Goal: Task Accomplishment & Management: Manage account settings

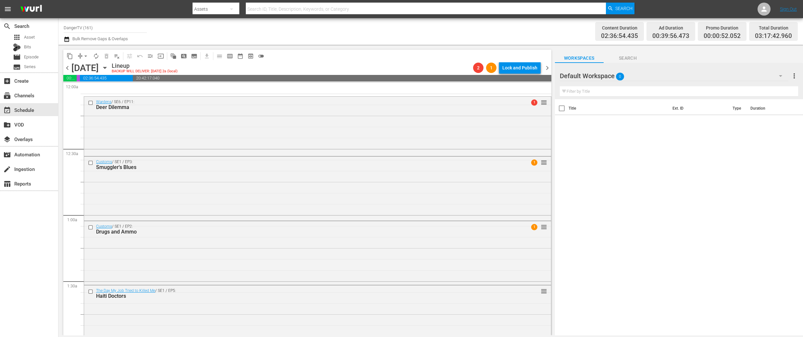
scroll to position [308, 0]
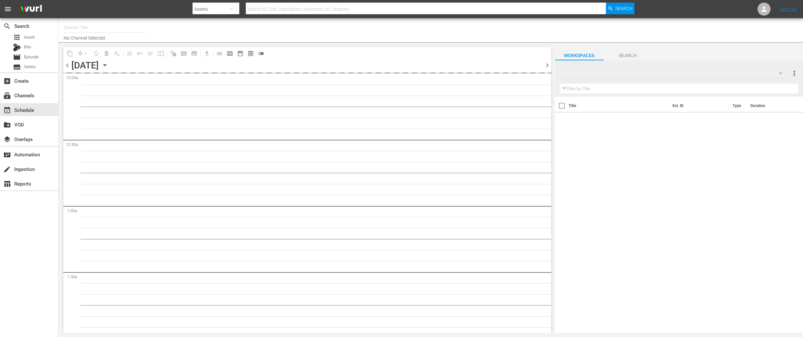
type input "DangerTV (161)"
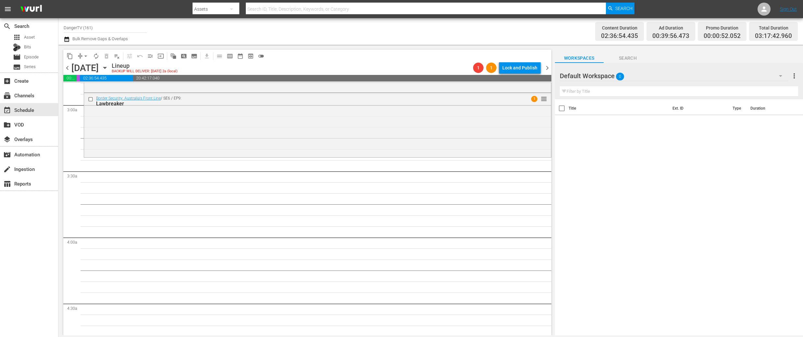
scroll to position [375, 0]
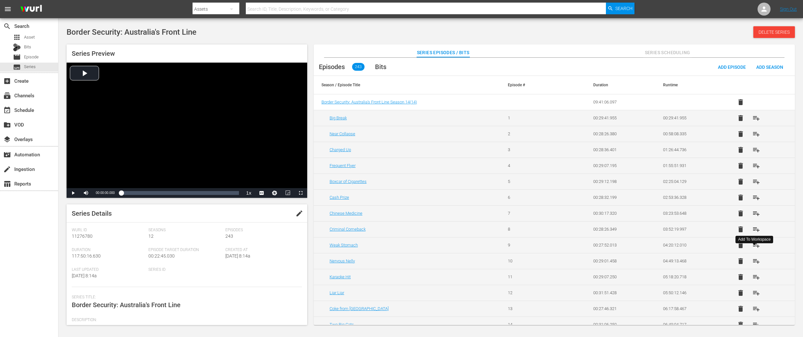
scroll to position [1995, 0]
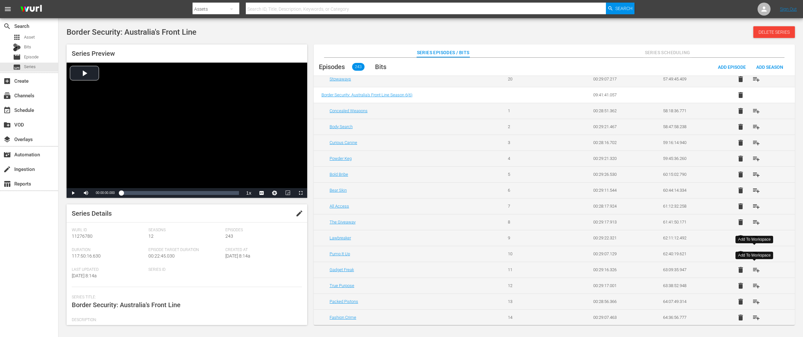
click at [756, 272] on span "playlist_add" at bounding box center [756, 270] width 8 height 8
click at [754, 286] on span "playlist_add" at bounding box center [756, 286] width 8 height 8
click at [756, 303] on span "playlist_add" at bounding box center [756, 302] width 8 height 8
click at [755, 318] on span "playlist_add" at bounding box center [756, 318] width 8 height 8
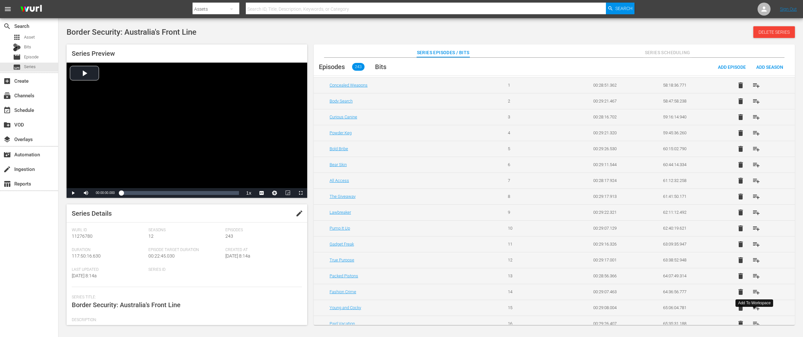
scroll to position [2022, 0]
click at [756, 306] on div "Add To Workspace" at bounding box center [754, 303] width 38 height 7
click at [756, 306] on span "playlist_add" at bounding box center [756, 307] width 8 height 8
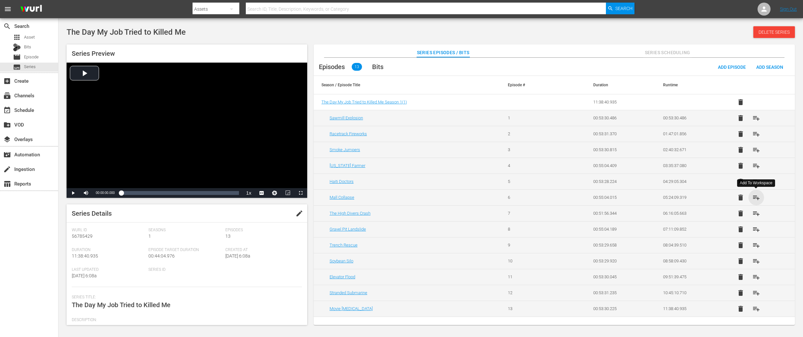
click at [756, 199] on span "playlist_add" at bounding box center [756, 198] width 8 height 8
click at [756, 217] on span "playlist_add" at bounding box center [756, 214] width 8 height 8
click at [756, 228] on span "playlist_add" at bounding box center [756, 230] width 8 height 8
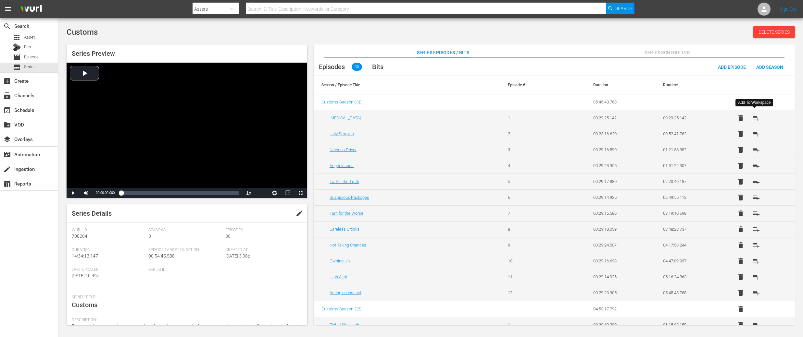
scroll to position [1, 0]
click at [752, 135] on span "playlist_add" at bounding box center [756, 133] width 8 height 8
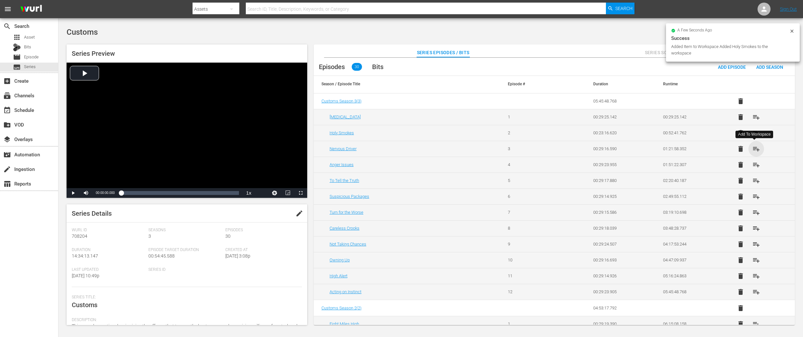
click at [757, 150] on span "playlist_add" at bounding box center [756, 149] width 8 height 8
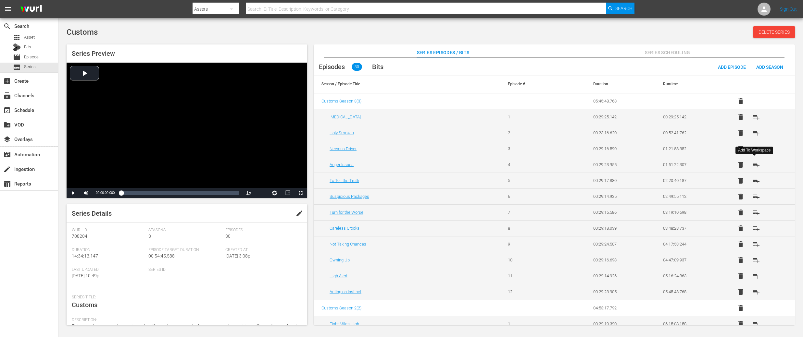
click at [752, 165] on span "playlist_add" at bounding box center [756, 165] width 8 height 8
click at [757, 183] on span "playlist_add" at bounding box center [756, 181] width 8 height 8
click at [754, 194] on span "playlist_add" at bounding box center [756, 197] width 8 height 8
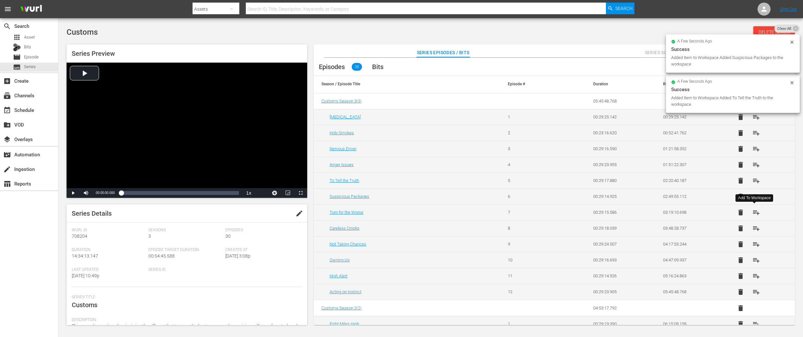
click at [755, 211] on span "playlist_add" at bounding box center [756, 213] width 8 height 8
click at [753, 230] on span "playlist_add" at bounding box center [756, 229] width 8 height 8
click at [754, 244] on span "playlist_add" at bounding box center [756, 244] width 8 height 8
click at [754, 259] on span "playlist_add" at bounding box center [756, 260] width 8 height 8
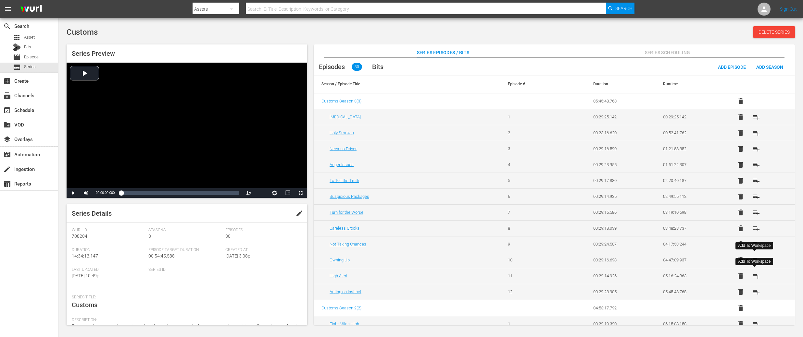
click at [755, 277] on span "playlist_add" at bounding box center [756, 276] width 8 height 8
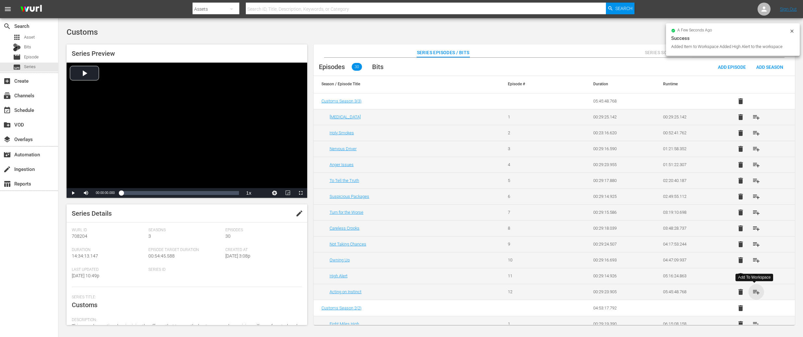
click at [754, 291] on span "playlist_add" at bounding box center [756, 292] width 8 height 8
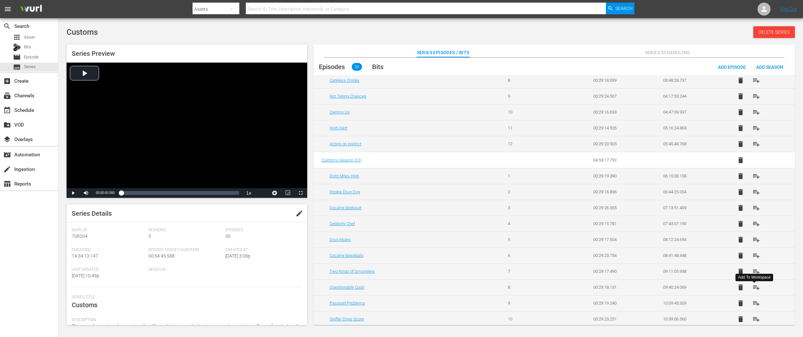
scroll to position [196, 0]
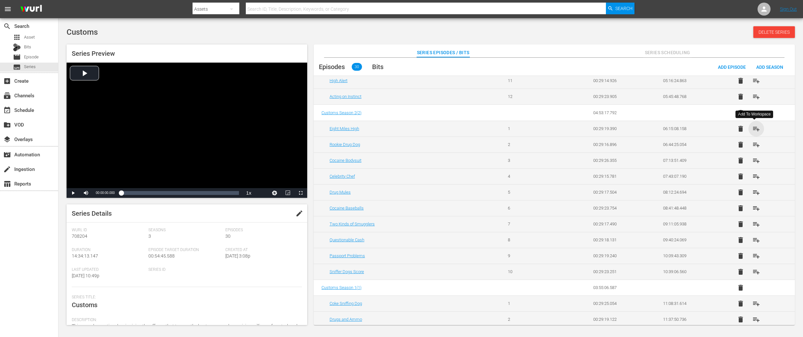
click at [752, 130] on span "playlist_add" at bounding box center [756, 129] width 8 height 8
click at [755, 147] on span "playlist_add" at bounding box center [756, 145] width 8 height 8
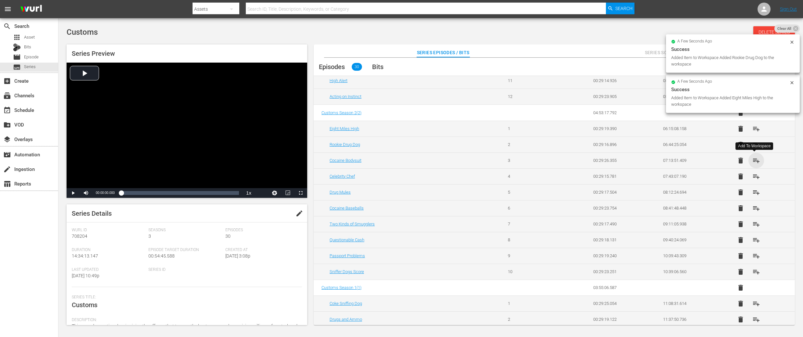
click at [754, 159] on span "playlist_add" at bounding box center [756, 161] width 8 height 8
click at [754, 176] on span "playlist_add" at bounding box center [756, 177] width 8 height 8
click at [754, 192] on span "playlist_add" at bounding box center [756, 193] width 8 height 8
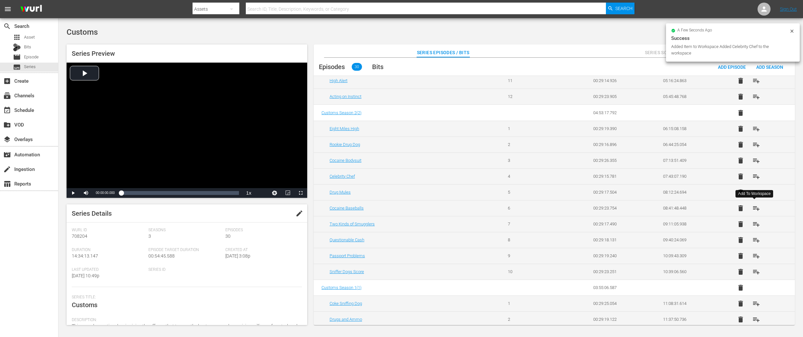
click at [755, 209] on span "playlist_add" at bounding box center [756, 208] width 8 height 8
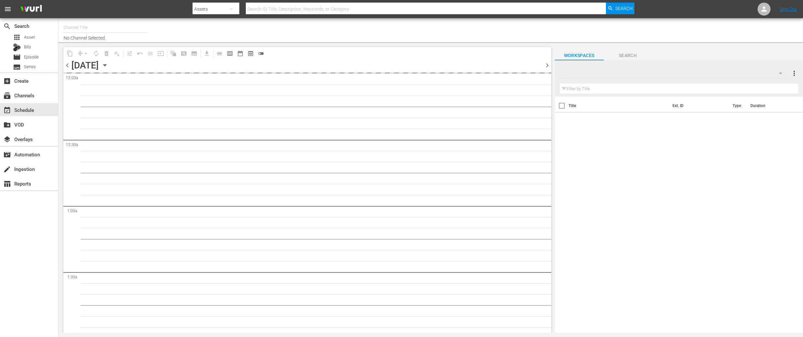
type input "DangerTV (161)"
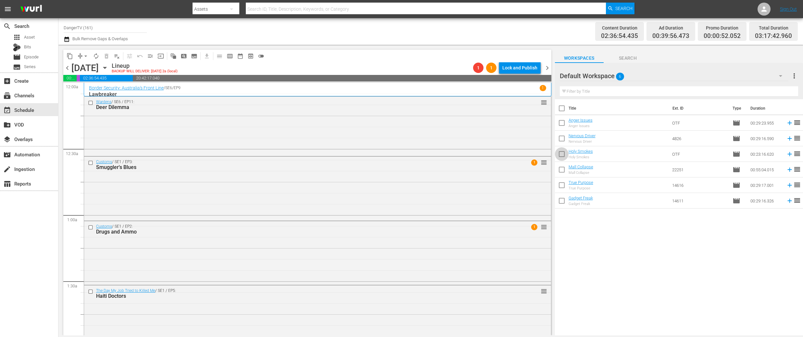
click at [561, 154] on input "checkbox" at bounding box center [562, 156] width 14 height 14
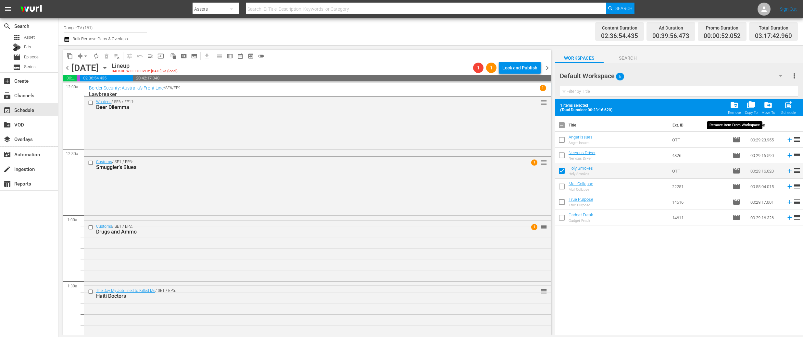
click at [733, 105] on span "folder_delete" at bounding box center [734, 105] width 9 height 9
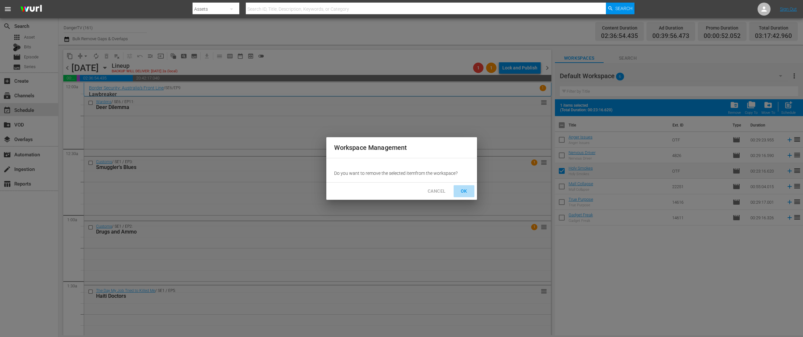
click at [464, 193] on span "OK" at bounding box center [464, 191] width 10 height 8
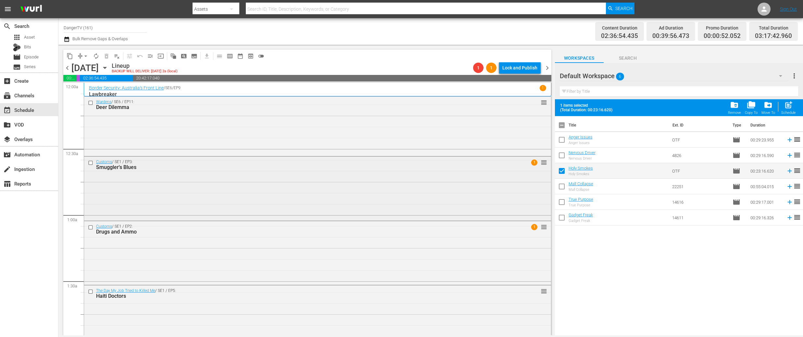
checkbox input "false"
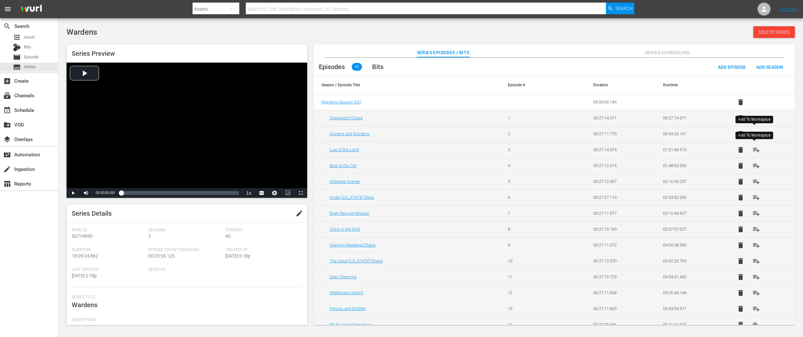
click at [755, 150] on span "playlist_add" at bounding box center [756, 150] width 8 height 8
click at [755, 164] on span "playlist_add" at bounding box center [756, 166] width 8 height 8
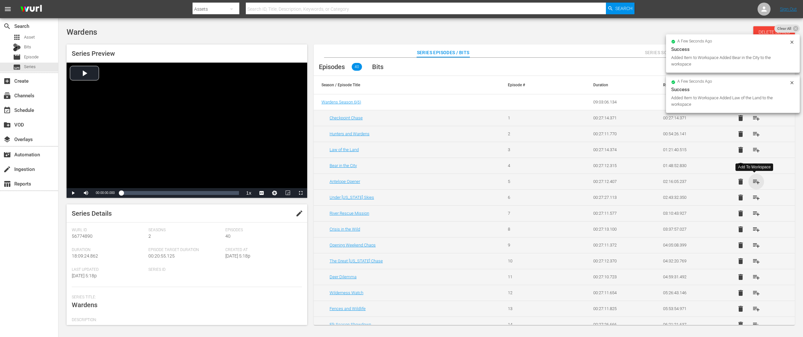
click at [753, 179] on span "playlist_add" at bounding box center [756, 182] width 8 height 8
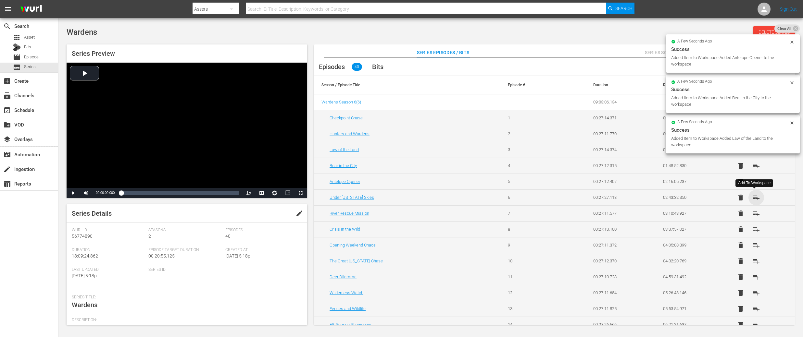
click at [754, 198] on span "playlist_add" at bounding box center [756, 198] width 8 height 8
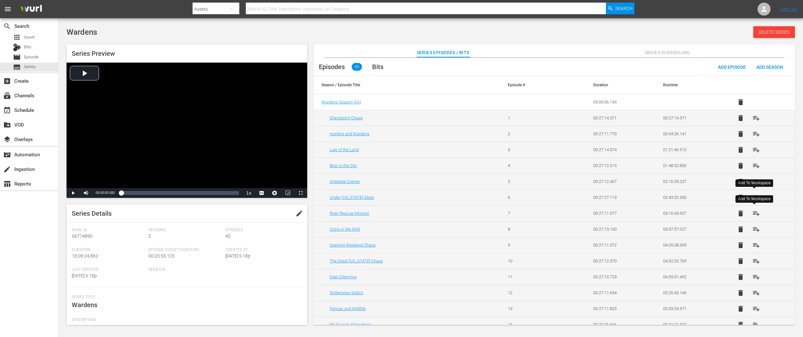
drag, startPoint x: 756, startPoint y: 213, endPoint x: 754, endPoint y: 219, distance: 6.3
click at [756, 213] on span "playlist_add" at bounding box center [756, 214] width 8 height 8
click at [754, 229] on span "playlist_add" at bounding box center [756, 230] width 8 height 8
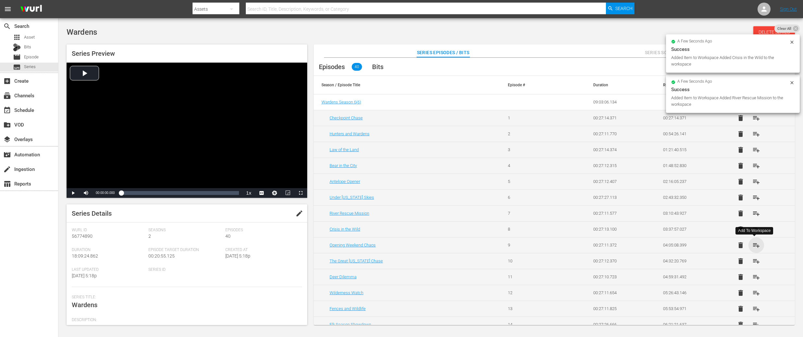
drag, startPoint x: 755, startPoint y: 244, endPoint x: 756, endPoint y: 249, distance: 5.0
click at [755, 244] on span "playlist_add" at bounding box center [756, 245] width 8 height 8
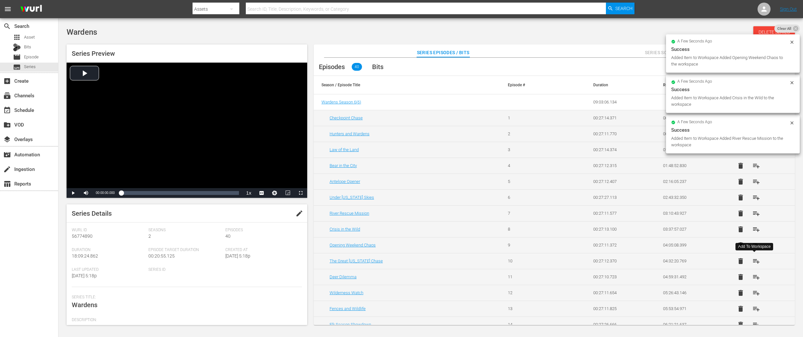
click at [755, 258] on span "playlist_add" at bounding box center [756, 261] width 8 height 8
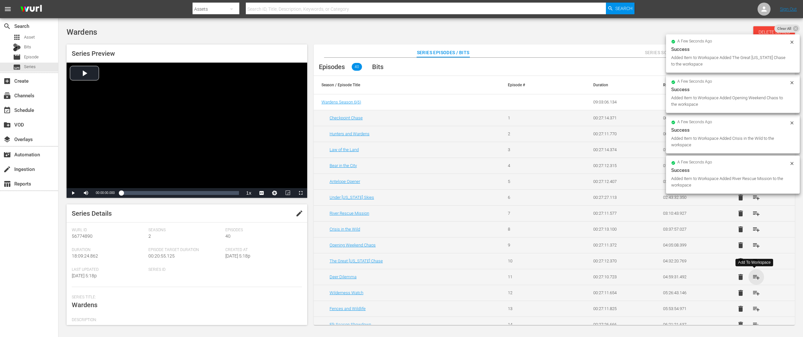
drag, startPoint x: 754, startPoint y: 275, endPoint x: 754, endPoint y: 286, distance: 10.4
click at [754, 275] on span "playlist_add" at bounding box center [756, 277] width 8 height 8
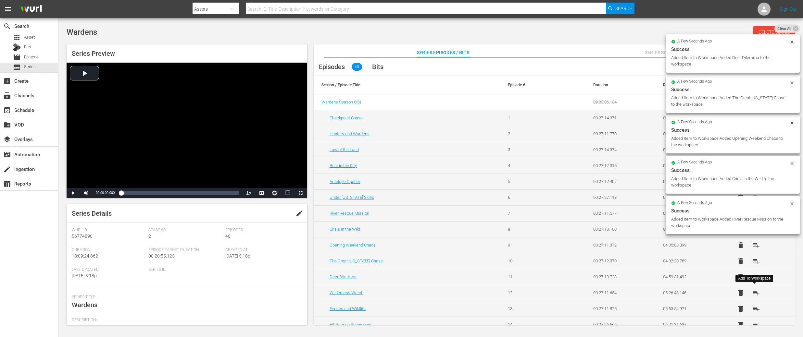
click at [753, 293] on span "playlist_add" at bounding box center [756, 293] width 8 height 8
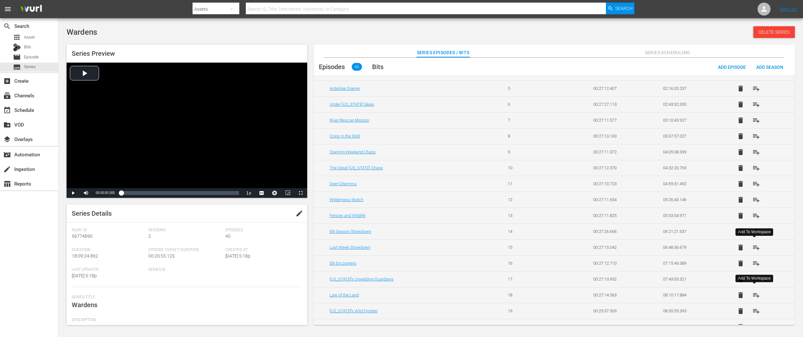
scroll to position [97, 0]
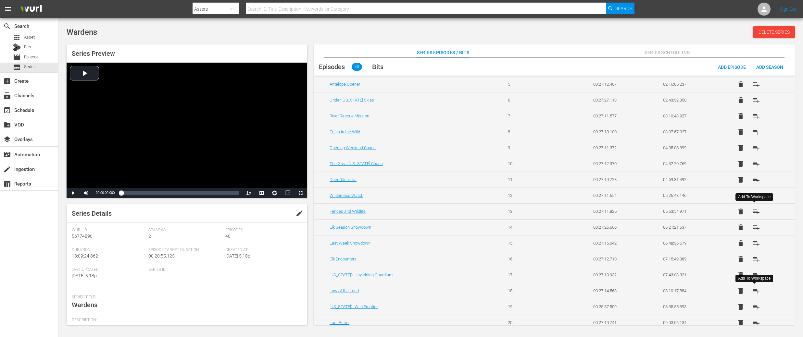
click at [754, 213] on span "playlist_add" at bounding box center [756, 212] width 8 height 8
click at [755, 230] on span "playlist_add" at bounding box center [756, 228] width 8 height 8
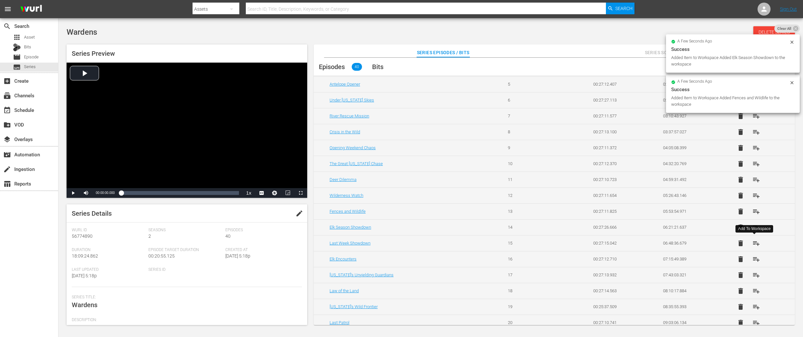
click at [755, 244] on span "playlist_add" at bounding box center [756, 244] width 8 height 8
click at [753, 260] on span "playlist_add" at bounding box center [756, 259] width 8 height 8
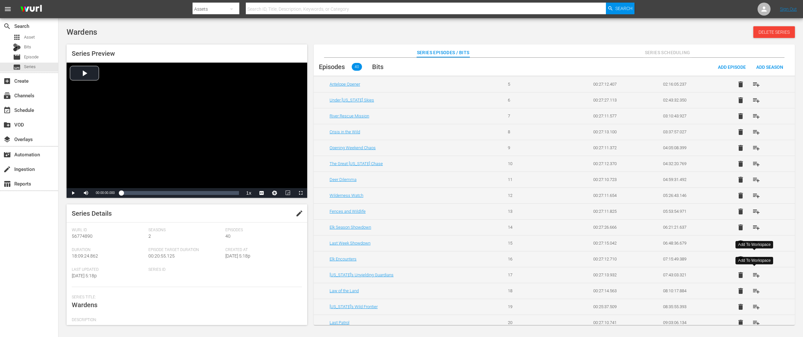
click at [753, 277] on span "playlist_add" at bounding box center [756, 275] width 8 height 8
click at [755, 290] on span "playlist_add" at bounding box center [756, 291] width 8 height 8
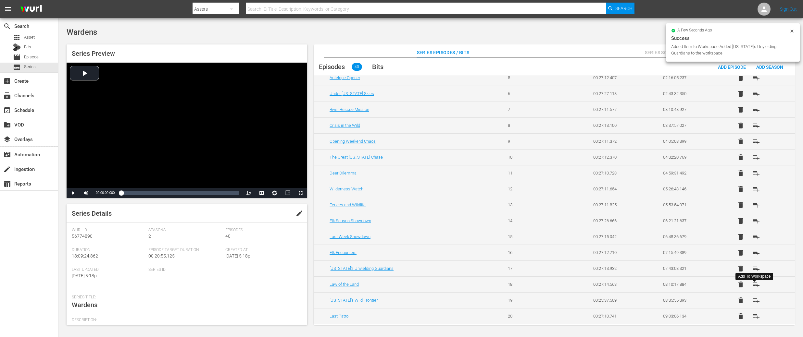
scroll to position [104, 0]
click at [754, 298] on span "playlist_add" at bounding box center [756, 300] width 8 height 8
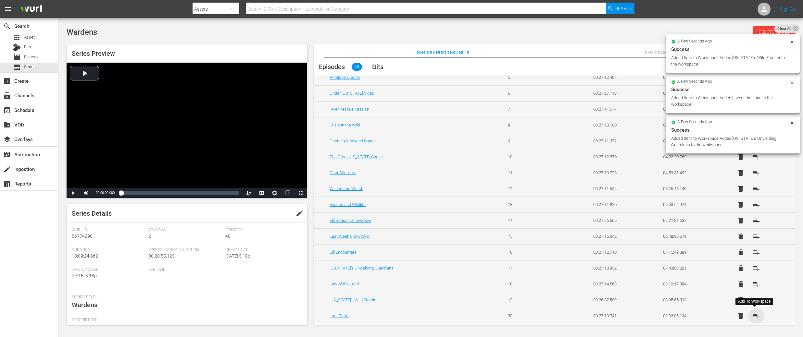
drag, startPoint x: 754, startPoint y: 316, endPoint x: 753, endPoint y: 311, distance: 5.6
click at [754, 316] on span "playlist_add" at bounding box center [756, 316] width 8 height 8
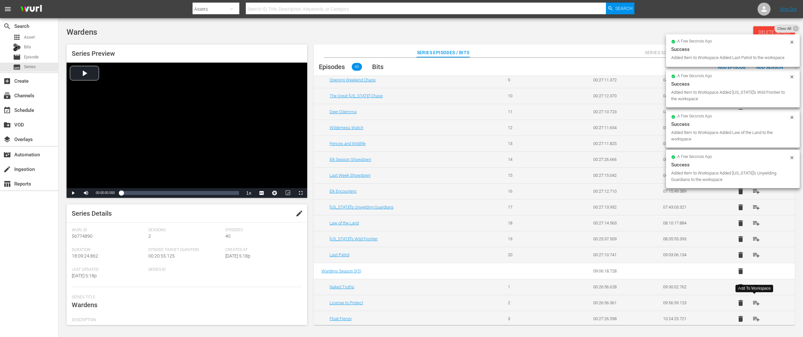
scroll to position [164, 0]
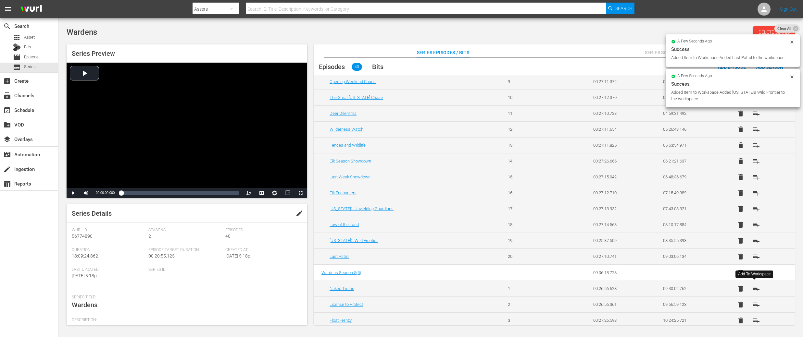
click at [754, 287] on span "playlist_add" at bounding box center [756, 289] width 8 height 8
click at [754, 305] on span "playlist_add" at bounding box center [756, 305] width 8 height 8
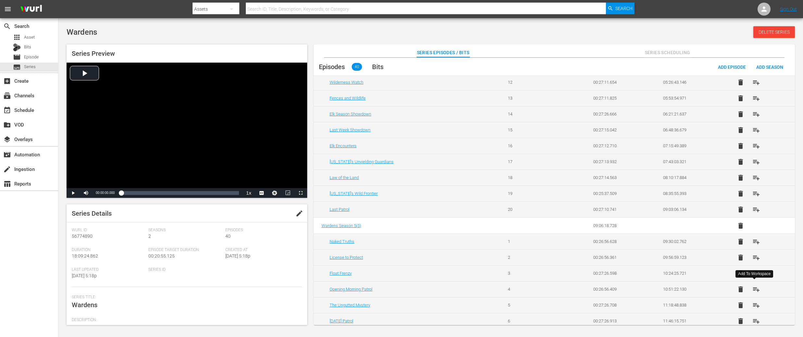
scroll to position [218, 0]
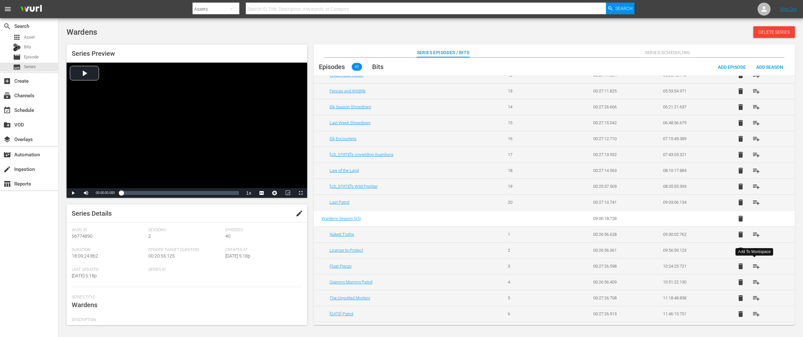
click at [753, 265] on span "playlist_add" at bounding box center [756, 267] width 8 height 8
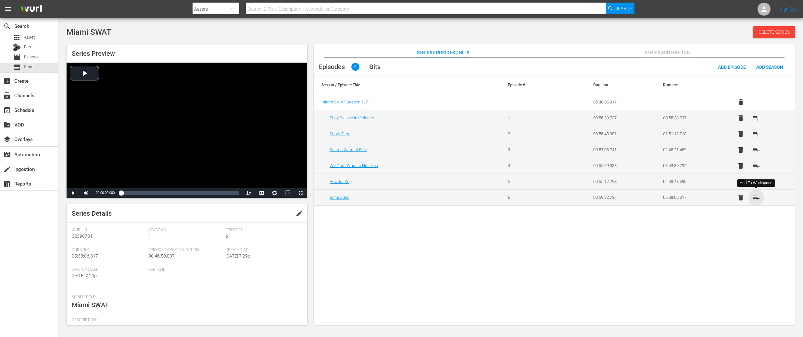
click at [756, 200] on span "playlist_add" at bounding box center [756, 198] width 8 height 8
click at [755, 121] on span "playlist_add" at bounding box center [756, 118] width 8 height 8
click at [757, 134] on span "playlist_add" at bounding box center [756, 134] width 8 height 8
click at [755, 151] on span "playlist_add" at bounding box center [756, 150] width 8 height 8
click at [754, 166] on span "playlist_add" at bounding box center [756, 166] width 8 height 8
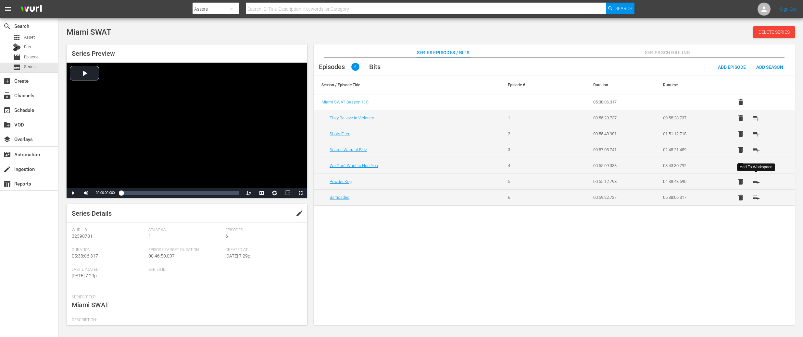
click at [756, 181] on span "playlist_add" at bounding box center [756, 182] width 8 height 8
drag, startPoint x: 754, startPoint y: 197, endPoint x: 750, endPoint y: 196, distance: 3.6
click at [754, 197] on span "playlist_add" at bounding box center [756, 198] width 8 height 8
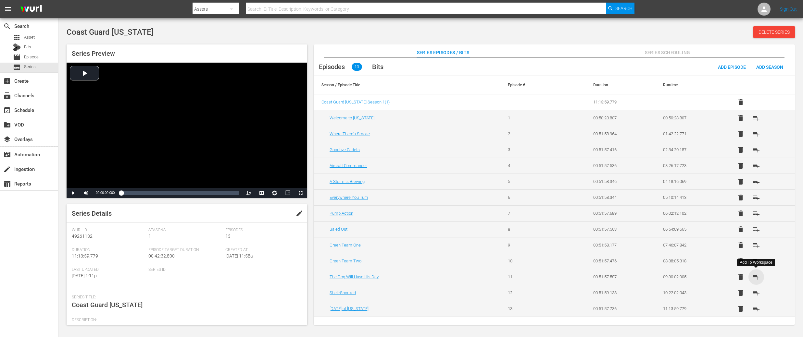
click at [755, 279] on span "playlist_add" at bounding box center [756, 277] width 8 height 8
click at [755, 291] on span "playlist_add" at bounding box center [756, 293] width 8 height 8
click at [755, 308] on span "playlist_add" at bounding box center [756, 309] width 8 height 8
click at [755, 118] on span "playlist_add" at bounding box center [756, 118] width 8 height 8
click at [755, 131] on span "playlist_add" at bounding box center [756, 134] width 8 height 8
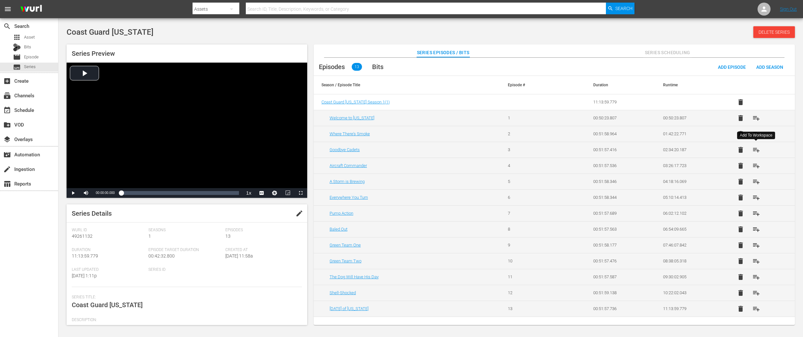
click at [755, 150] on span "playlist_add" at bounding box center [756, 150] width 8 height 8
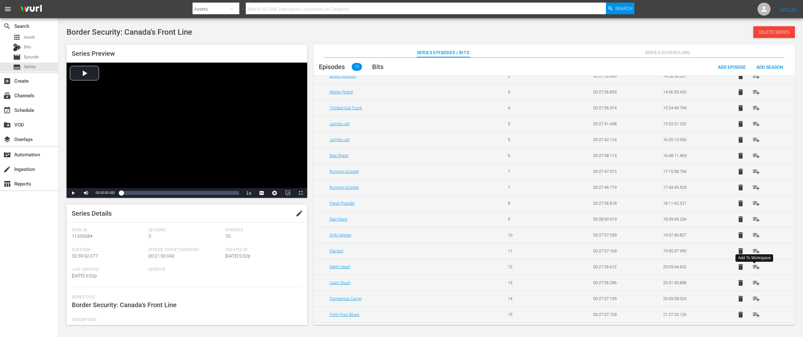
scroll to position [549, 0]
drag, startPoint x: 752, startPoint y: 219, endPoint x: 756, endPoint y: 233, distance: 14.2
click at [752, 219] on span "playlist_add" at bounding box center [756, 221] width 8 height 8
click at [755, 235] on span "playlist_add" at bounding box center [756, 237] width 8 height 8
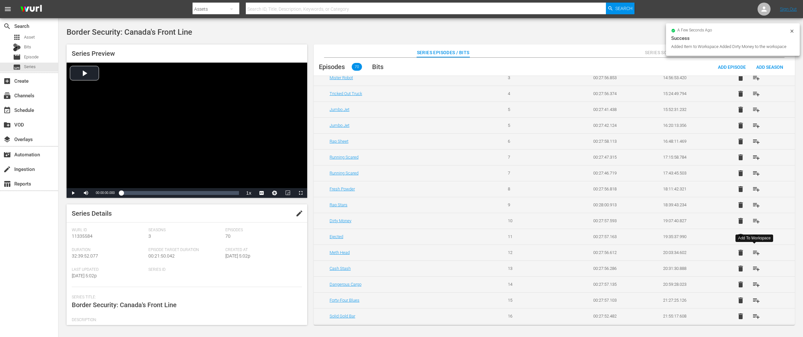
click at [752, 255] on span "playlist_add" at bounding box center [756, 253] width 8 height 8
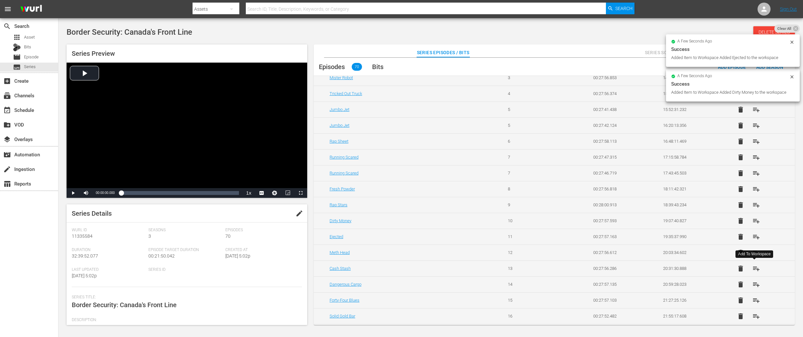
click at [752, 274] on button "playlist_add" at bounding box center [756, 269] width 16 height 16
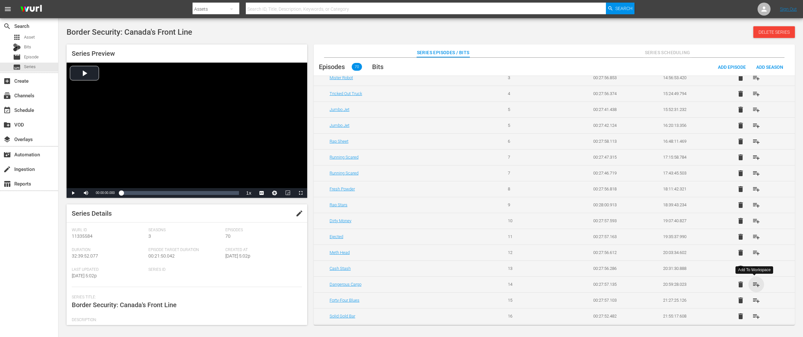
click at [754, 284] on span "playlist_add" at bounding box center [756, 285] width 8 height 8
click at [757, 304] on span "playlist_add" at bounding box center [756, 301] width 8 height 8
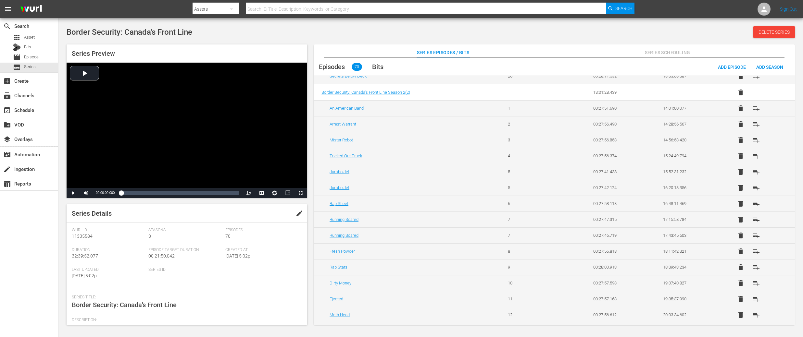
scroll to position [486, 0]
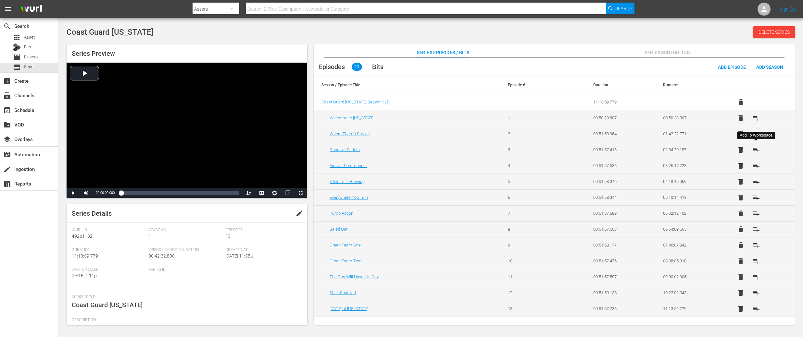
click at [754, 151] on span "playlist_add" at bounding box center [756, 150] width 8 height 8
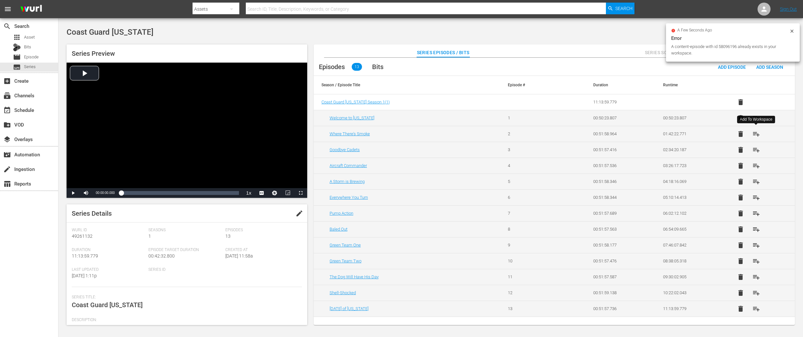
click at [757, 133] on span "playlist_add" at bounding box center [756, 134] width 8 height 8
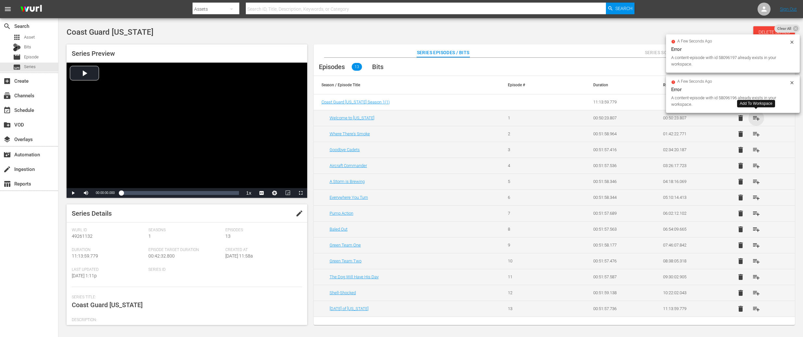
click at [759, 121] on span "playlist_add" at bounding box center [756, 118] width 8 height 8
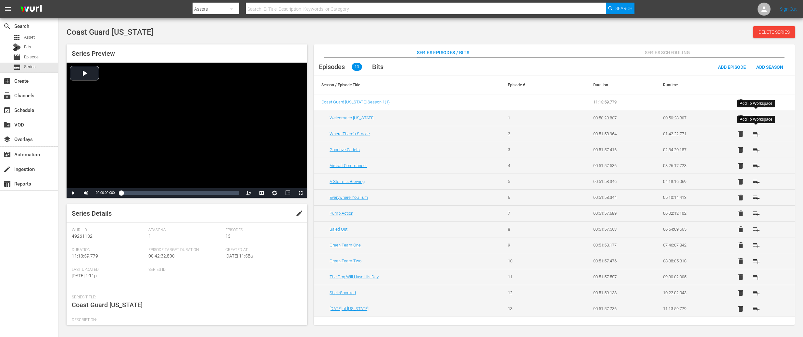
click at [757, 135] on span "playlist_add" at bounding box center [756, 134] width 8 height 8
click at [754, 149] on span "playlist_add" at bounding box center [756, 150] width 8 height 8
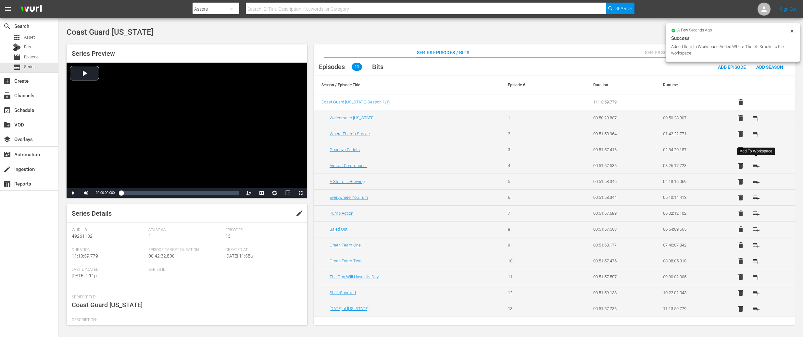
click at [757, 166] on span "playlist_add" at bounding box center [756, 166] width 8 height 8
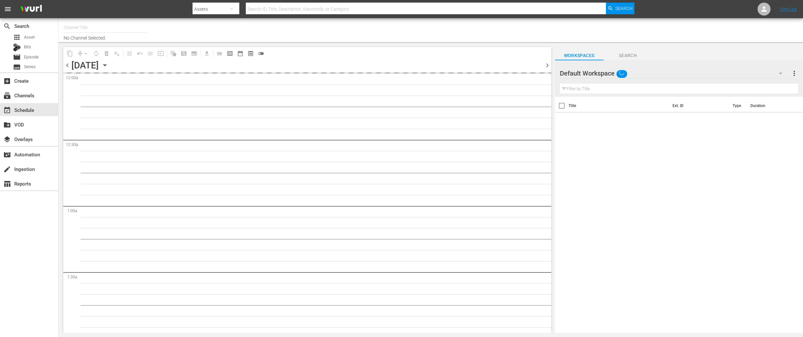
type input "DangerTV (161)"
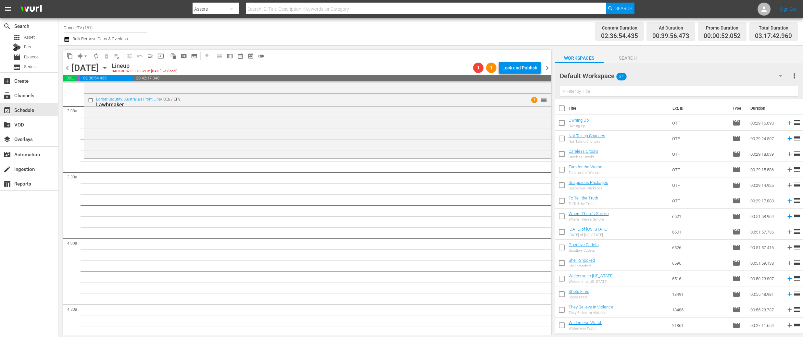
click at [563, 109] on input "checkbox" at bounding box center [562, 110] width 14 height 14
checkbox input "true"
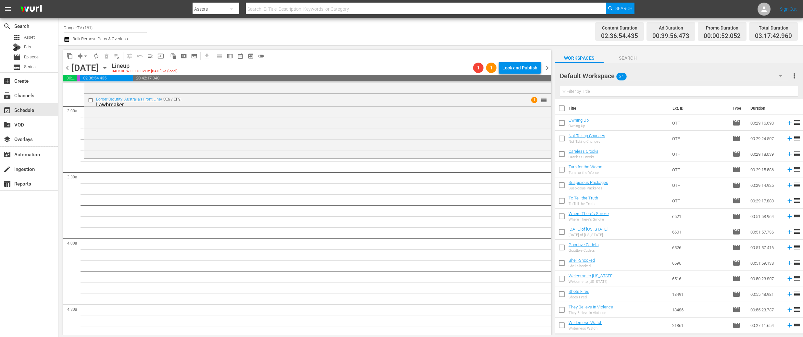
checkbox input "true"
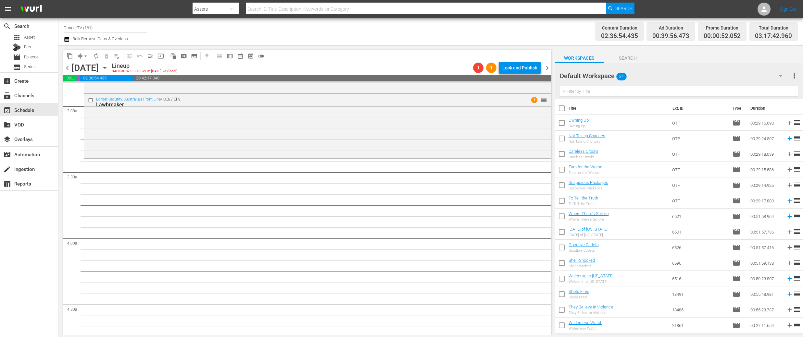
checkbox input "true"
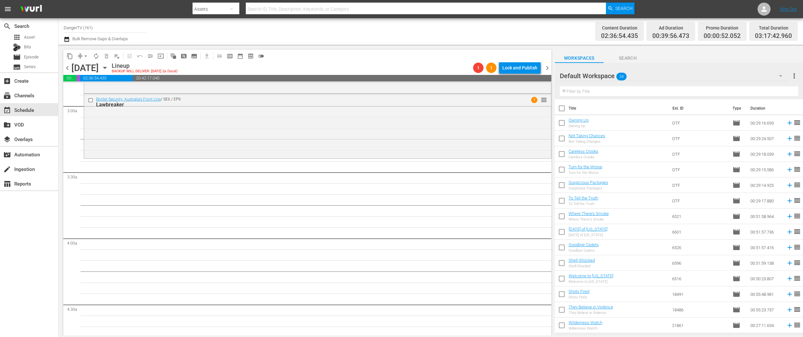
checkbox input "true"
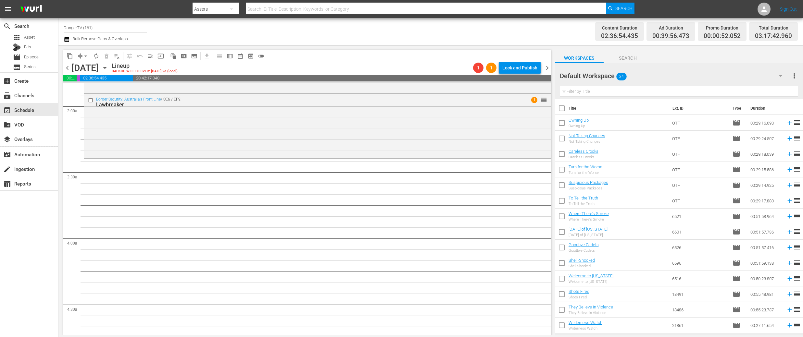
checkbox input "true"
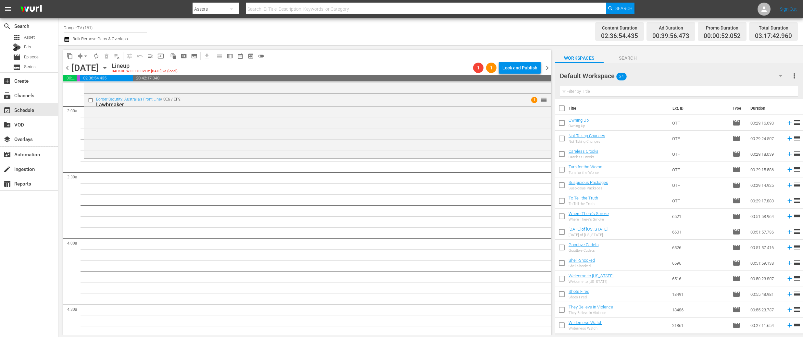
checkbox input "true"
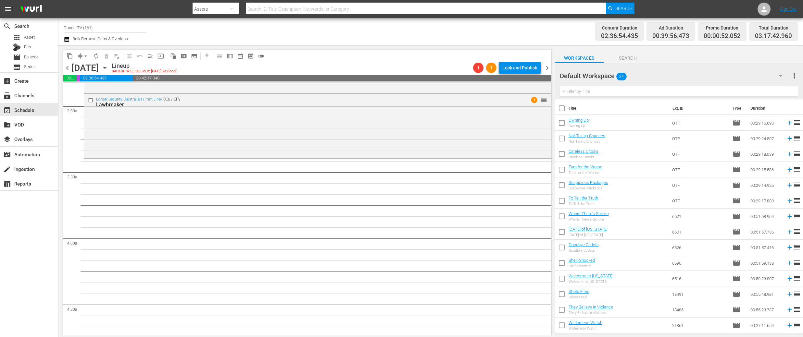
checkbox input "true"
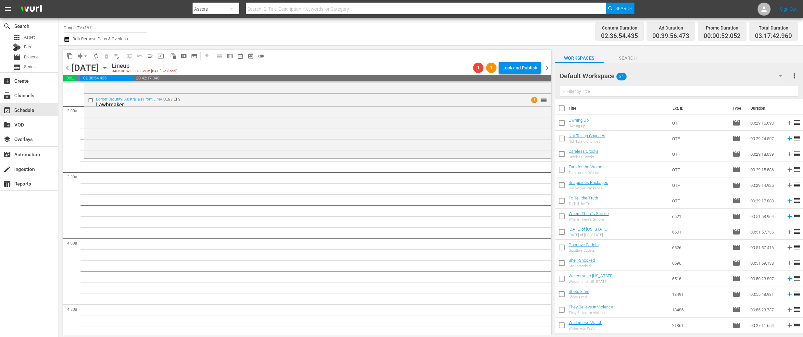
checkbox input "true"
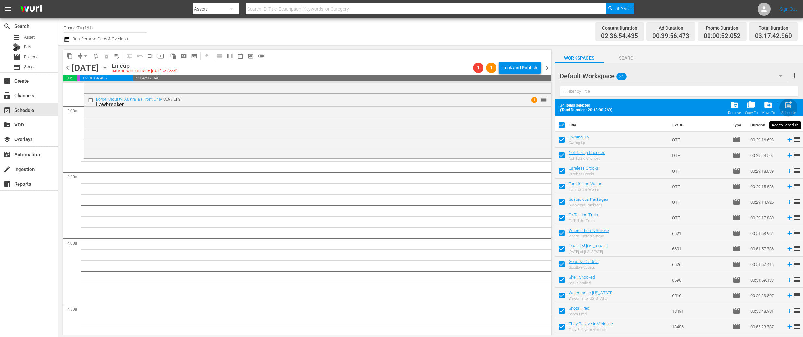
click at [788, 105] on span "post_add" at bounding box center [788, 105] width 9 height 9
checkbox input "false"
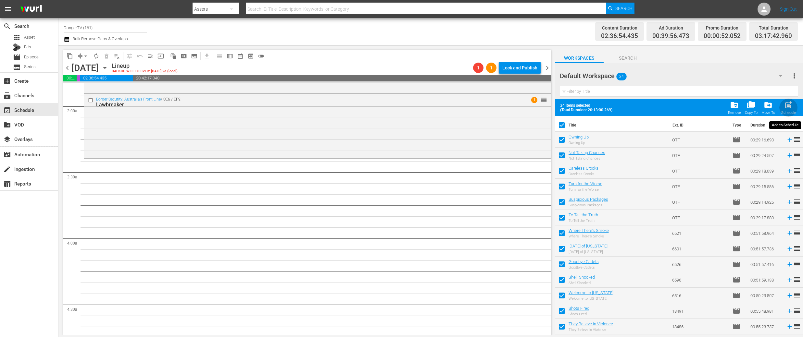
checkbox input "false"
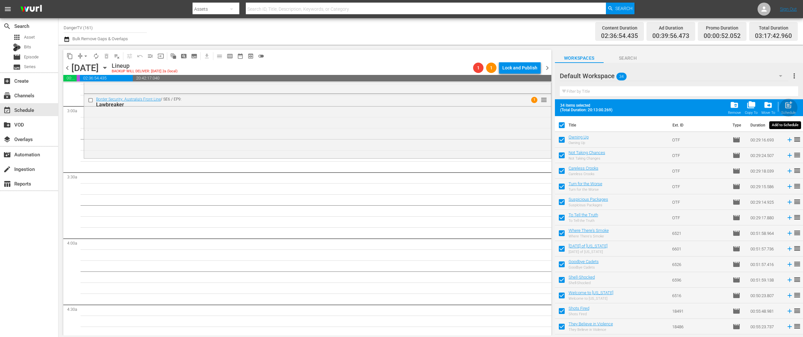
checkbox input "false"
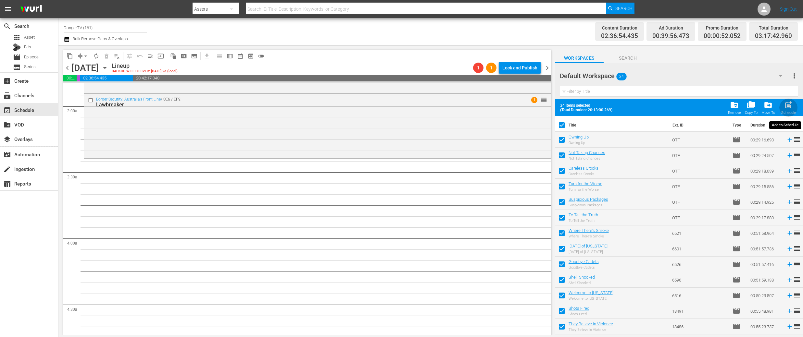
checkbox input "false"
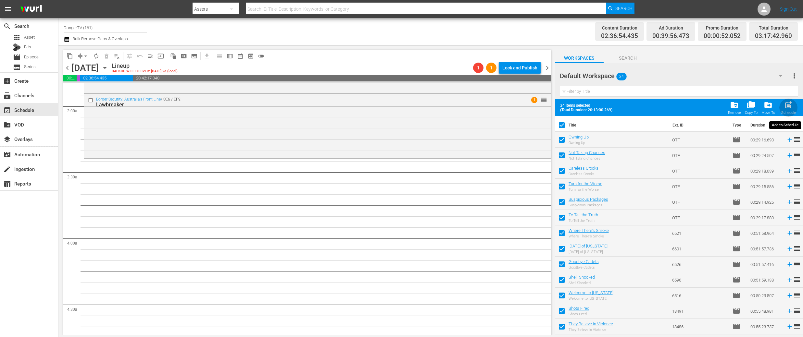
checkbox input "false"
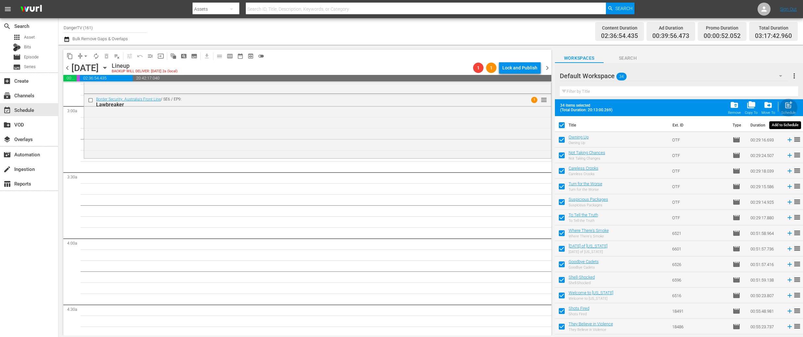
checkbox input "false"
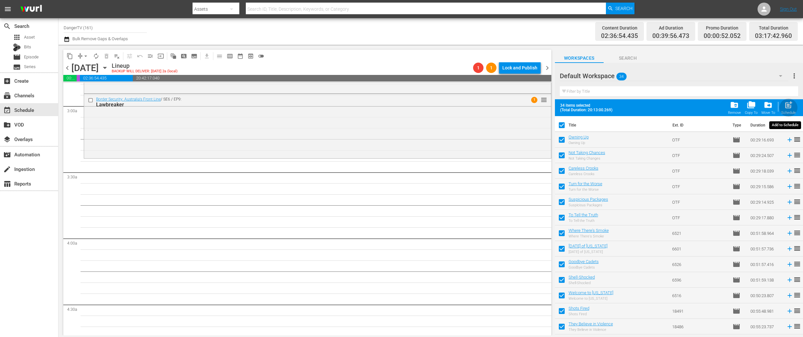
checkbox input "false"
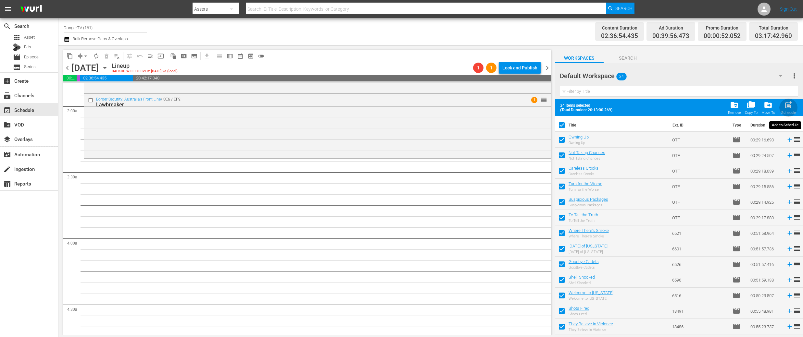
checkbox input "false"
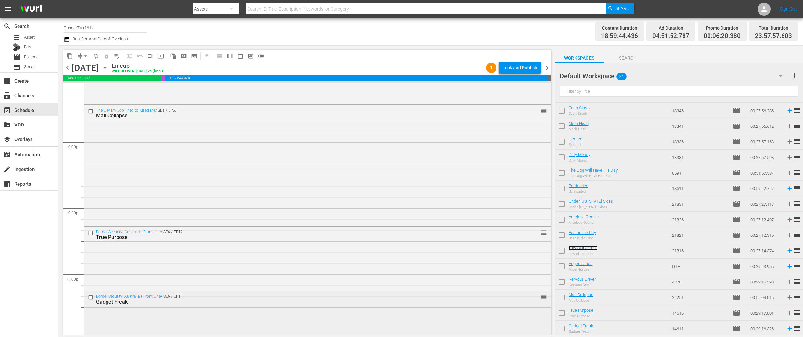
scroll to position [2934, 0]
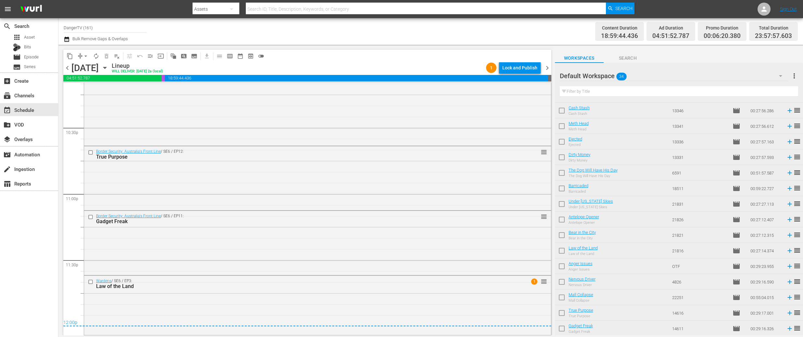
click at [560, 264] on input "checkbox" at bounding box center [562, 268] width 14 height 14
checkbox input "true"
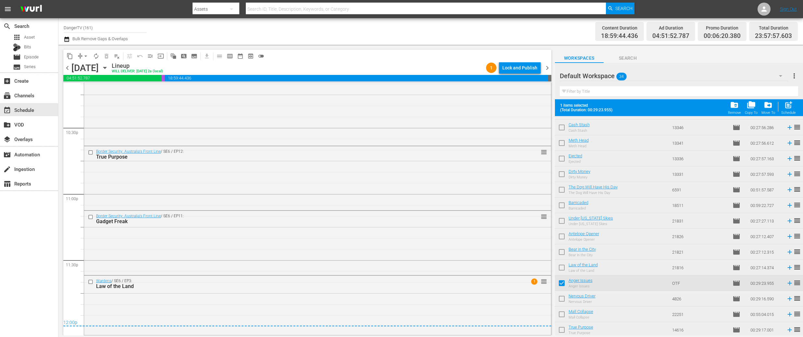
scroll to position [325, 0]
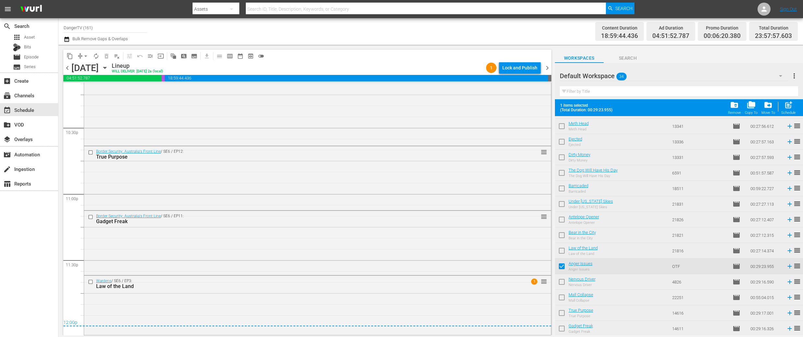
drag, startPoint x: 560, startPoint y: 282, endPoint x: 560, endPoint y: 290, distance: 8.1
click at [560, 282] on input "checkbox" at bounding box center [562, 284] width 14 height 14
checkbox input "true"
click at [563, 299] on input "checkbox" at bounding box center [562, 299] width 14 height 14
checkbox input "true"
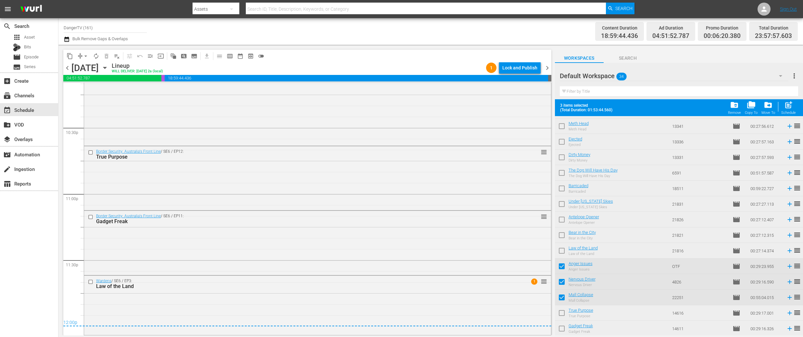
click at [563, 313] on input "checkbox" at bounding box center [562, 315] width 14 height 14
checkbox input "true"
click at [563, 329] on input "checkbox" at bounding box center [562, 330] width 14 height 14
checkbox input "true"
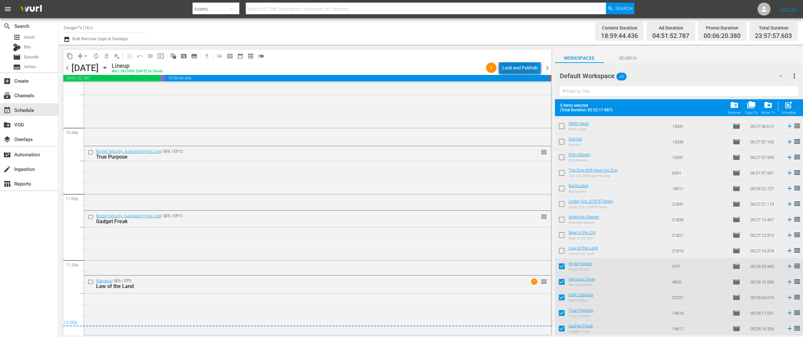
click at [517, 67] on div "Lock and Publish" at bounding box center [519, 68] width 35 height 12
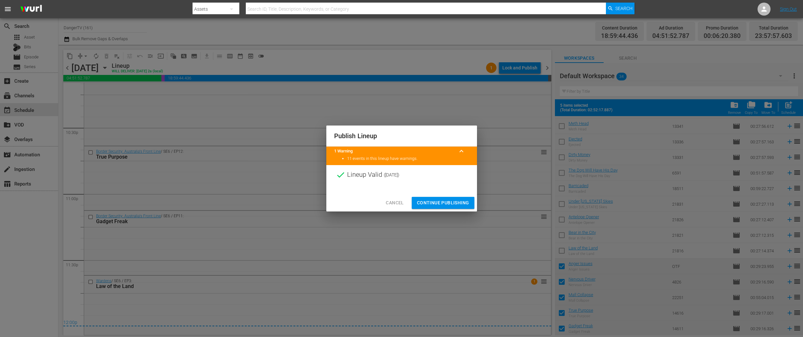
click at [440, 204] on span "Continue Publishing" at bounding box center [443, 203] width 52 height 8
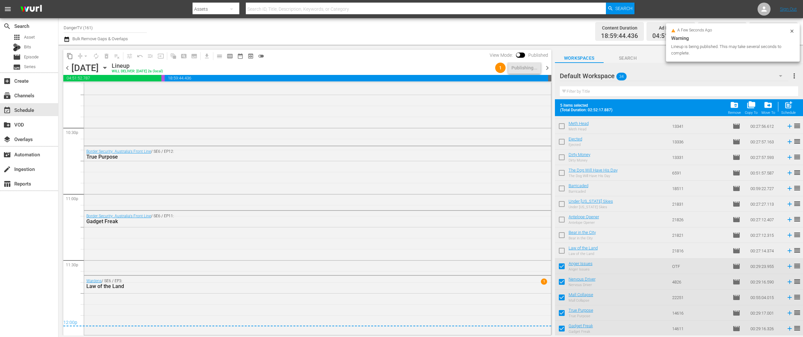
click at [547, 68] on span "chevron_right" at bounding box center [547, 68] width 8 height 8
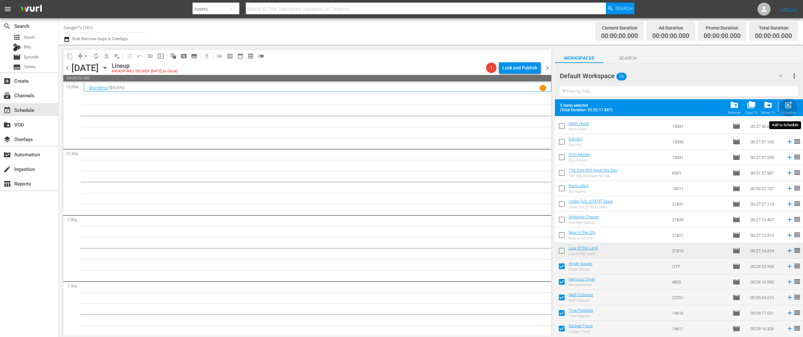
click at [789, 105] on span "post_add" at bounding box center [788, 105] width 9 height 9
checkbox input "false"
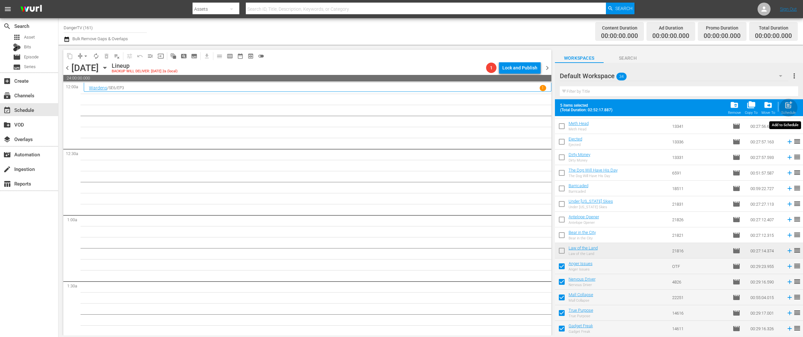
checkbox input "false"
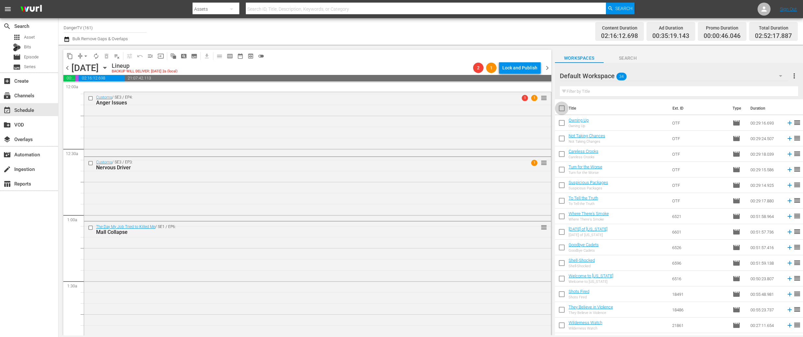
click at [564, 110] on input "checkbox" at bounding box center [562, 110] width 14 height 14
checkbox input "true"
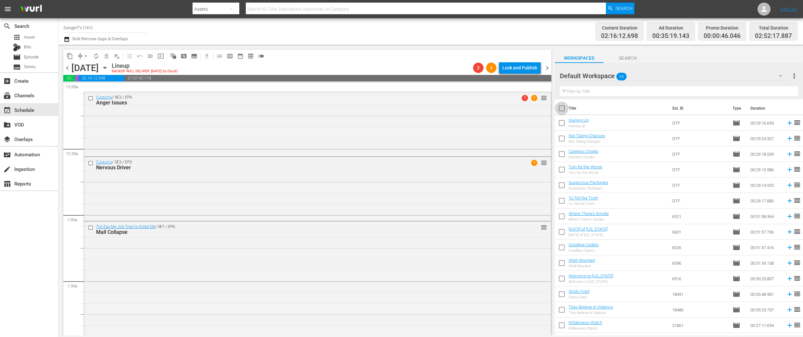
checkbox input "true"
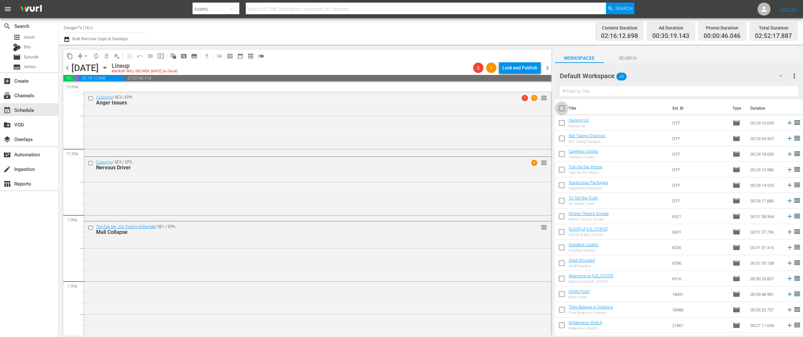
checkbox input "true"
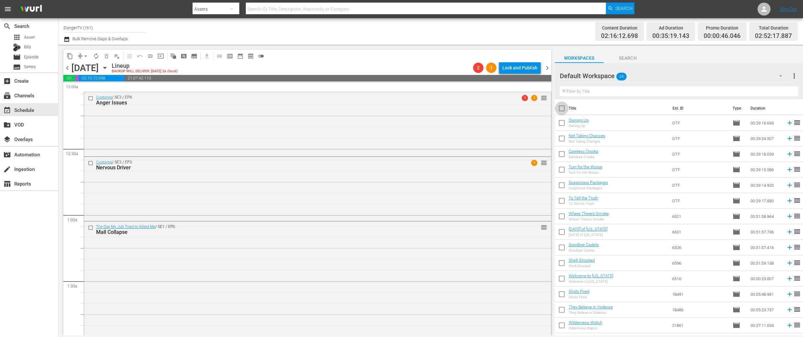
checkbox input "true"
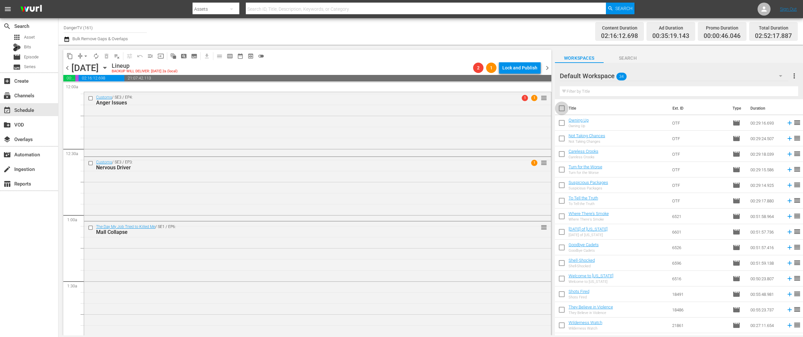
checkbox input "true"
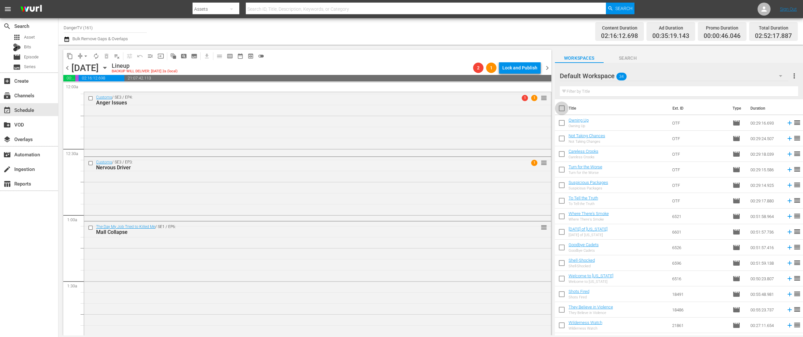
checkbox input "true"
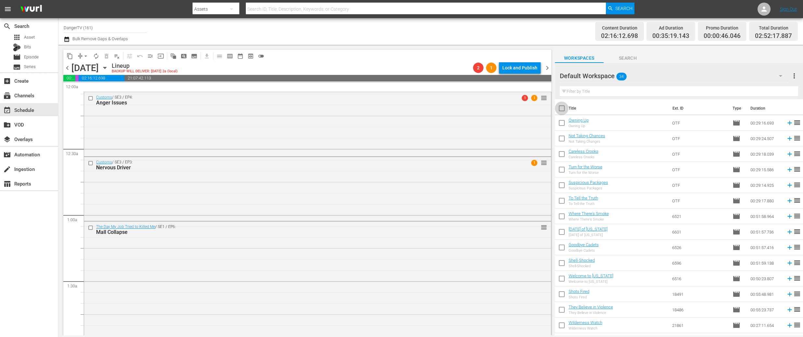
checkbox input "true"
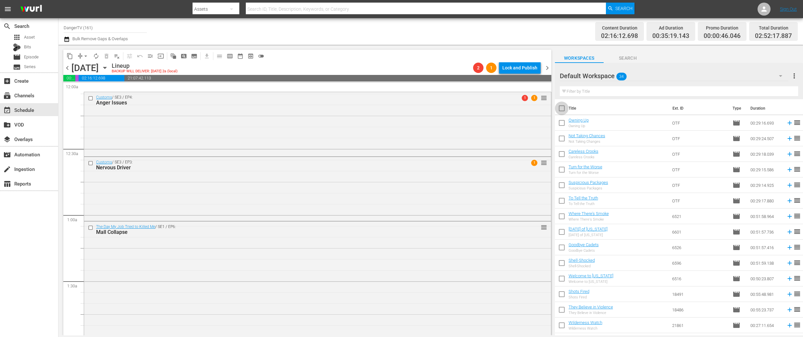
checkbox input "true"
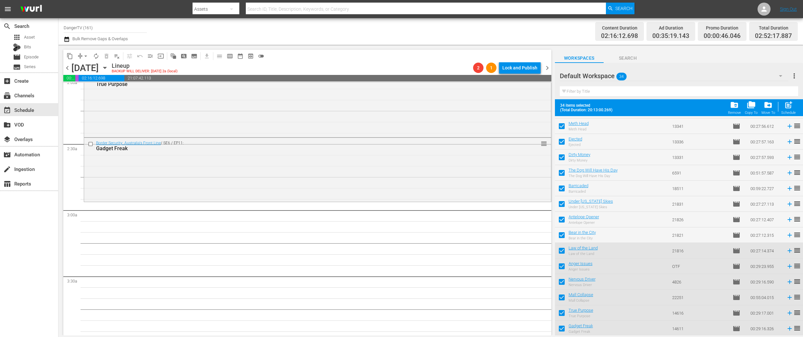
scroll to position [270, 0]
click at [737, 105] on span "folder_delete" at bounding box center [734, 105] width 9 height 9
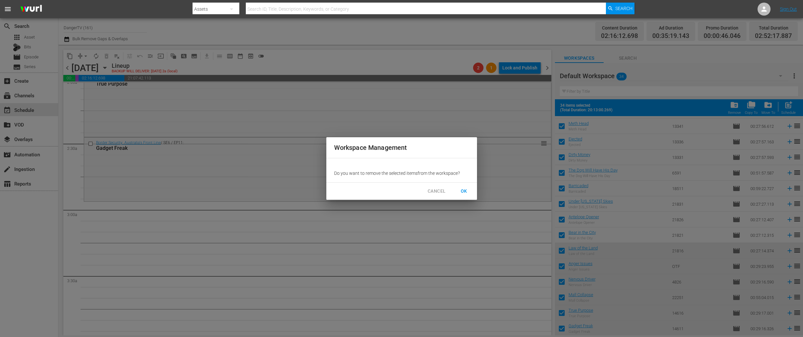
click at [465, 191] on span "OK" at bounding box center [464, 191] width 10 height 8
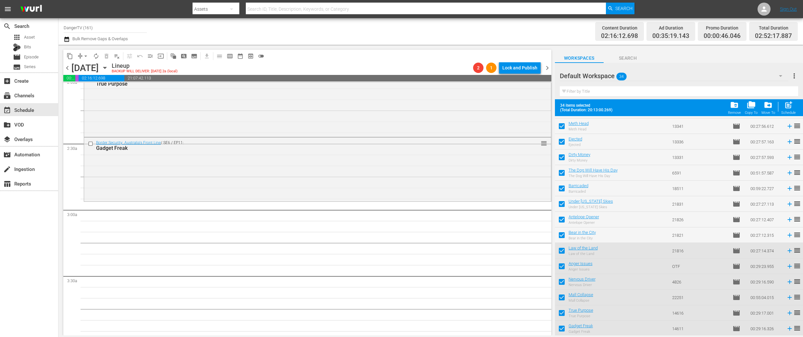
checkbox input "false"
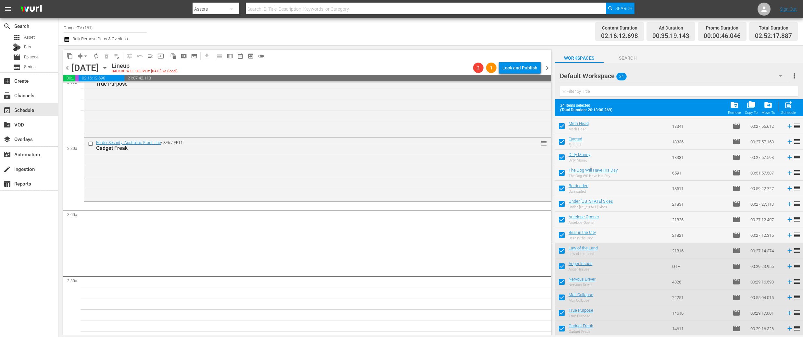
checkbox input "false"
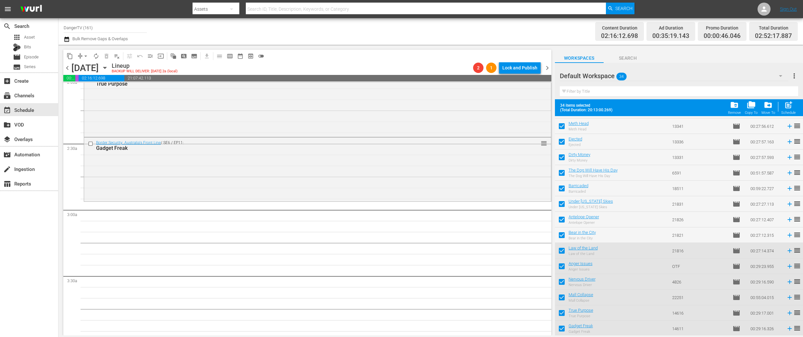
checkbox input "false"
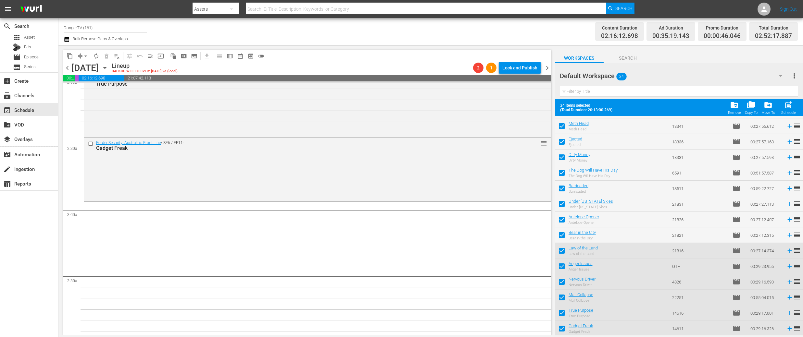
checkbox input "false"
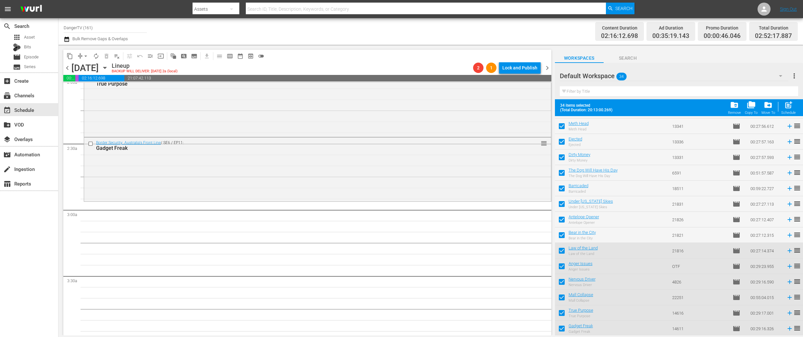
checkbox input "false"
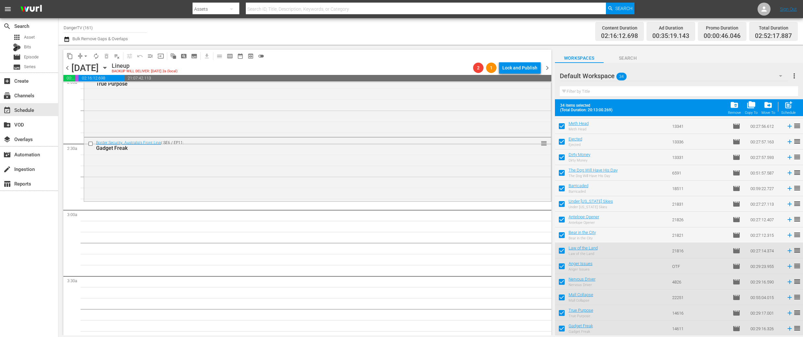
checkbox input "false"
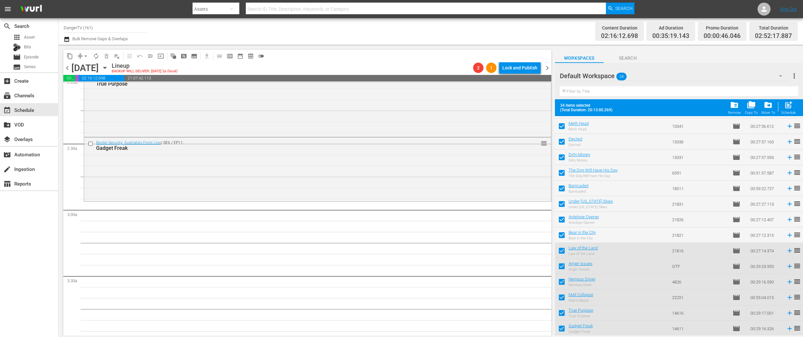
checkbox input "false"
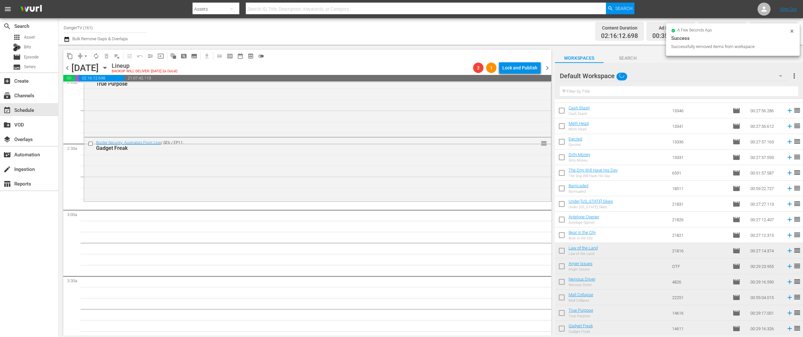
scroll to position [0, 0]
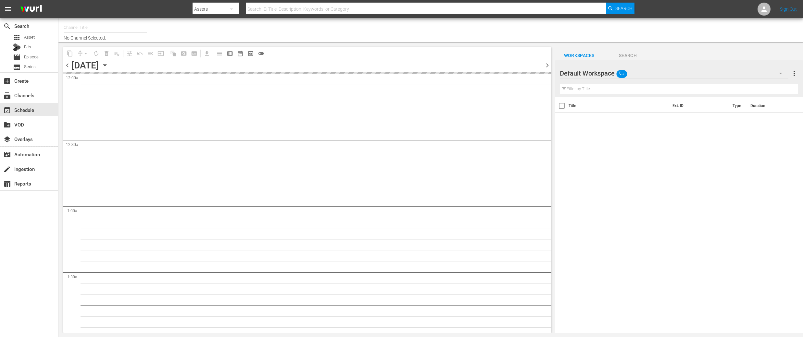
type input "DangerTV (161)"
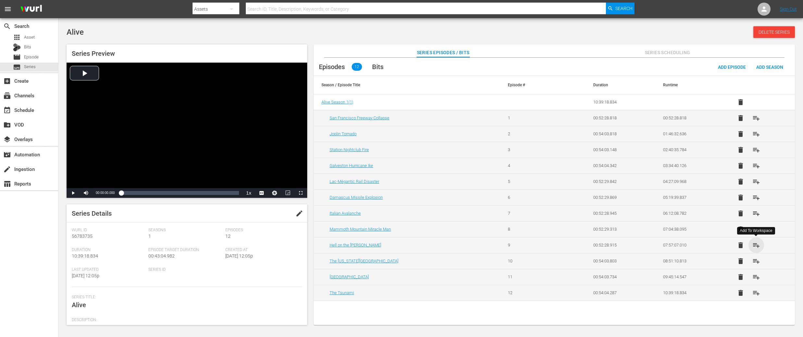
click at [756, 243] on span "playlist_add" at bounding box center [756, 245] width 8 height 8
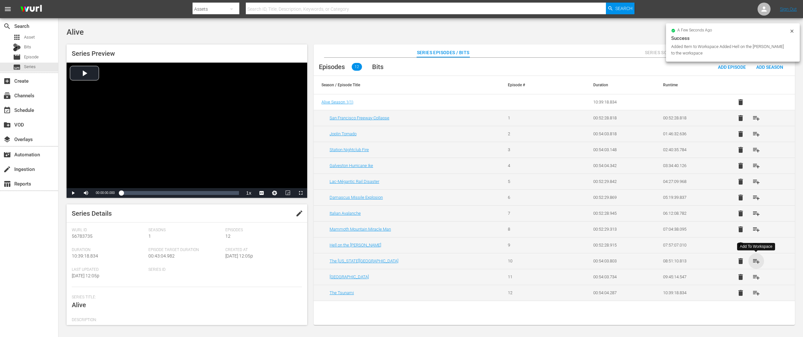
click at [756, 261] on span "playlist_add" at bounding box center [756, 261] width 8 height 8
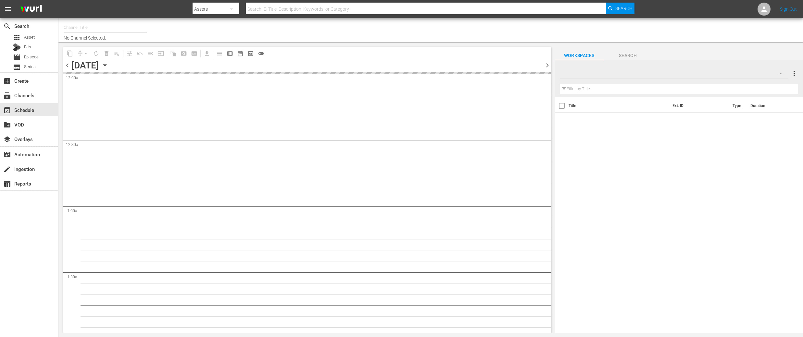
type input "DangerTV (161)"
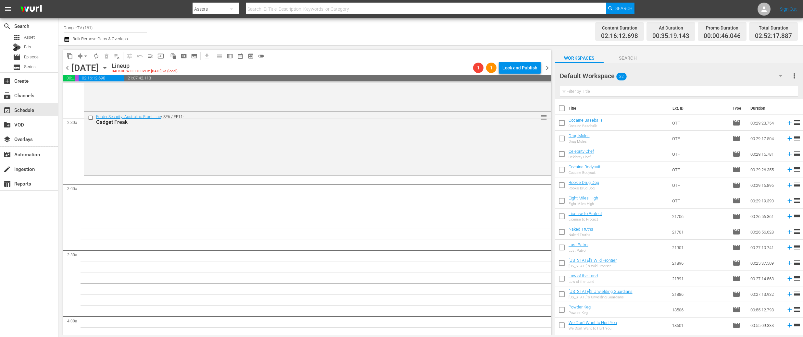
click at [562, 107] on input "checkbox" at bounding box center [562, 110] width 14 height 14
checkbox input "true"
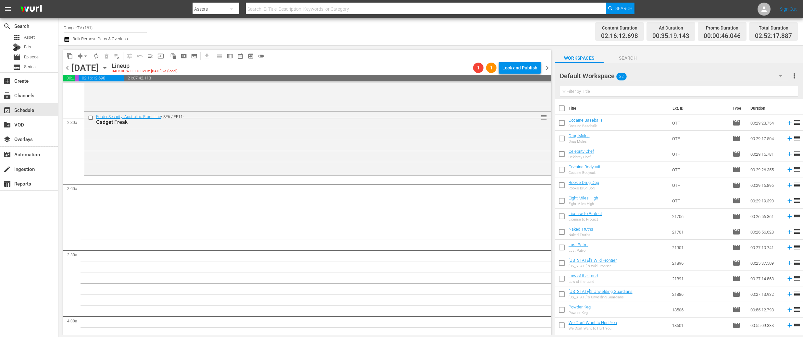
checkbox input "true"
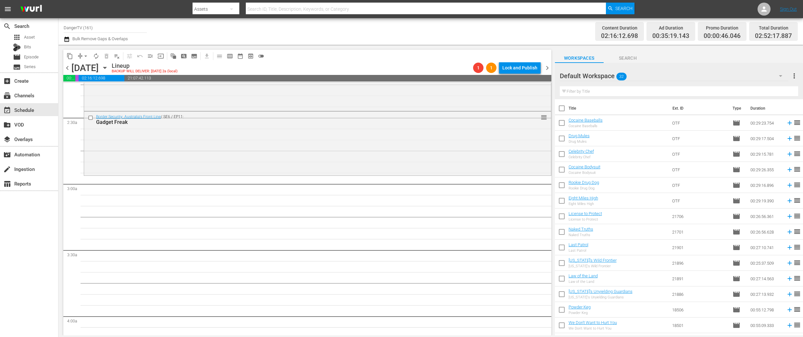
checkbox input "true"
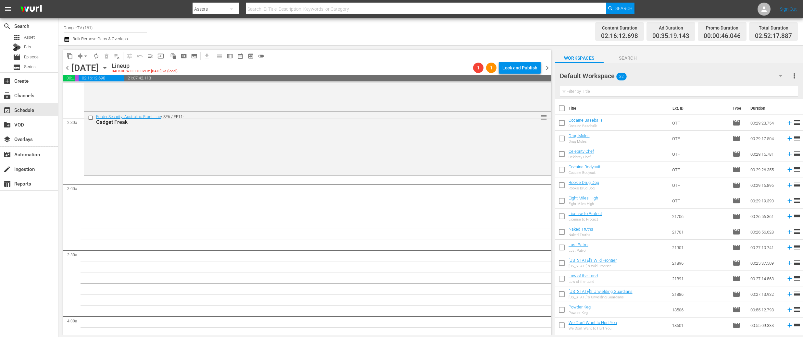
checkbox input "true"
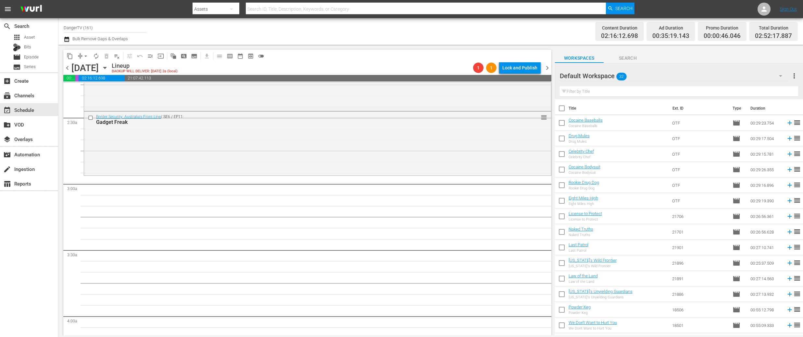
checkbox input "true"
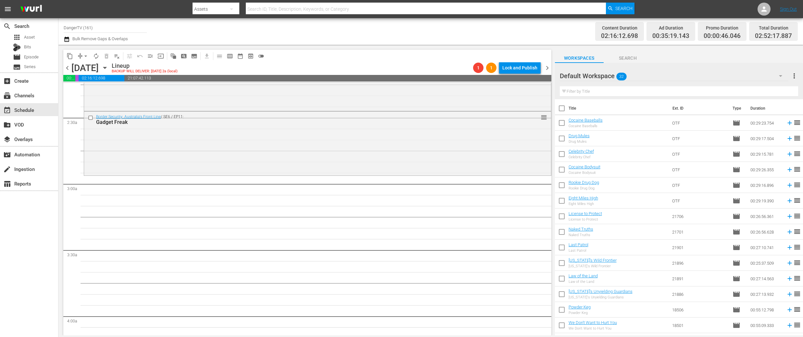
checkbox input "true"
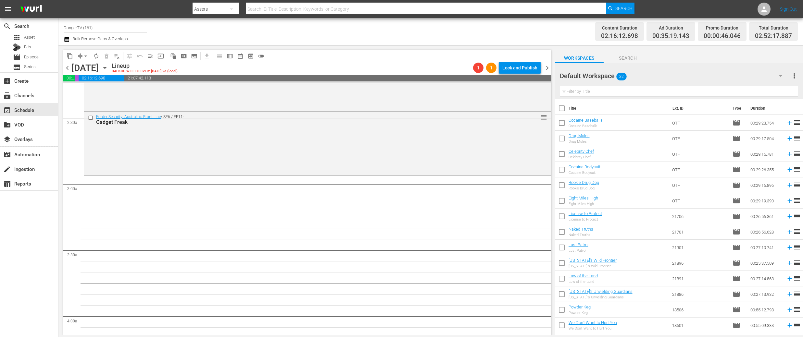
checkbox input "true"
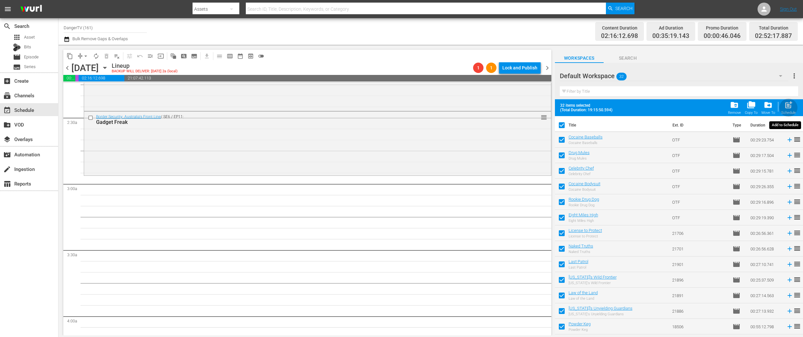
click at [790, 105] on span "post_add" at bounding box center [788, 105] width 9 height 9
checkbox input "false"
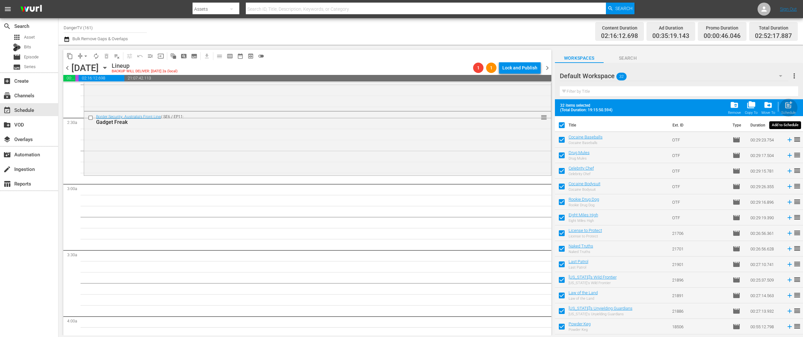
checkbox input "false"
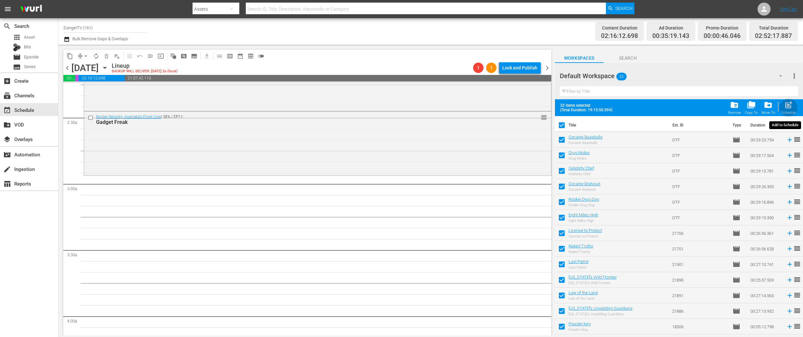
checkbox input "false"
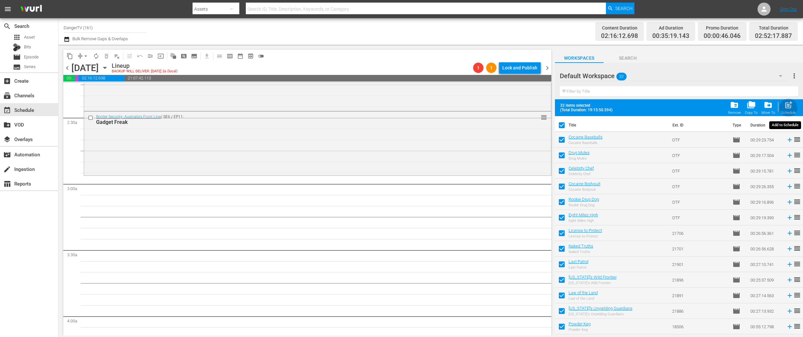
checkbox input "false"
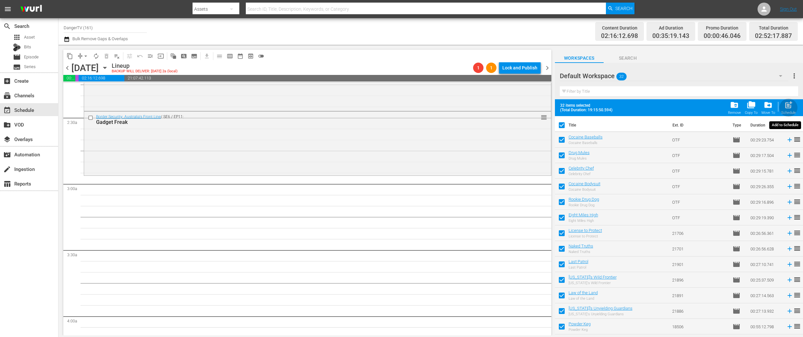
checkbox input "false"
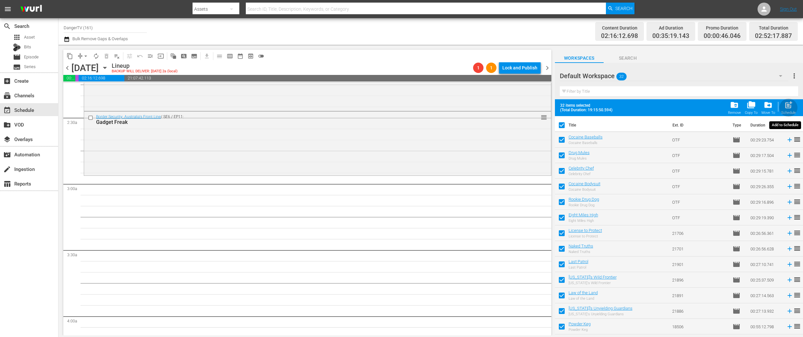
checkbox input "false"
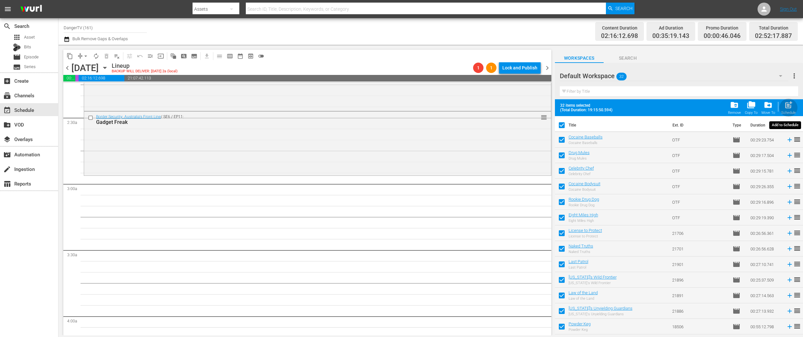
checkbox input "false"
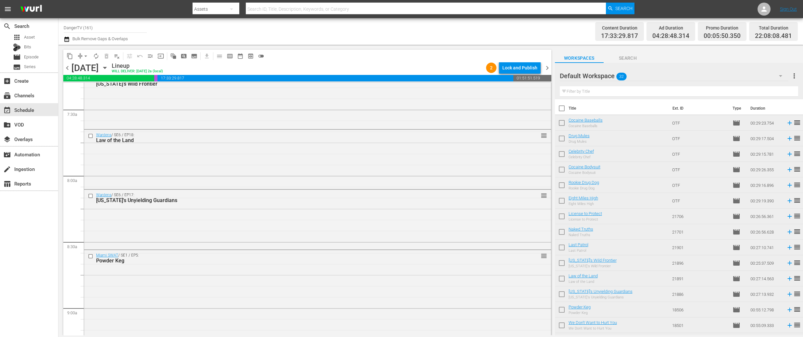
scroll to position [967, 0]
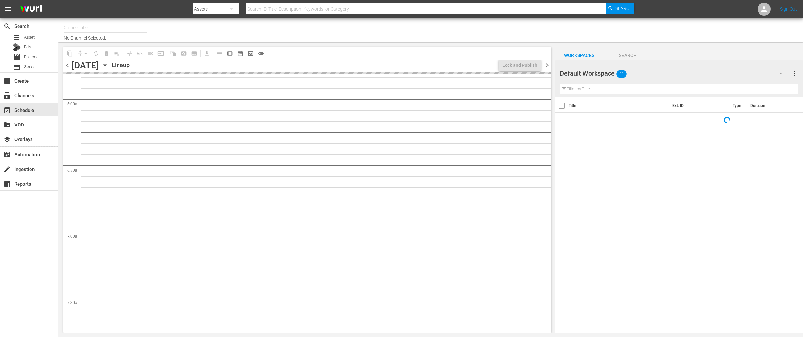
type input "DangerTV (161)"
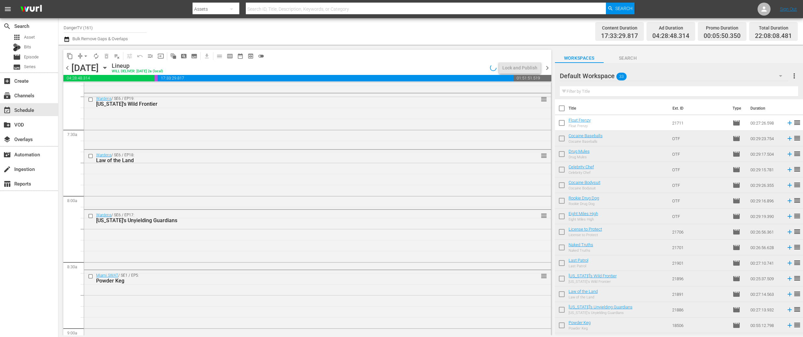
scroll to position [953, 0]
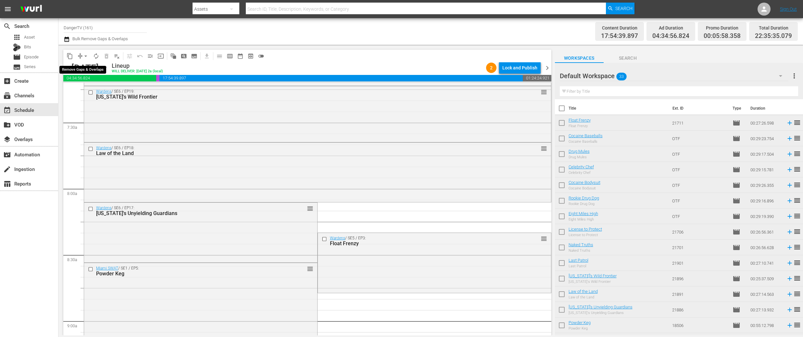
click at [86, 56] on span "arrow_drop_down" at bounding box center [85, 56] width 6 height 6
click at [93, 91] on li "Align to End of Previous Day" at bounding box center [86, 90] width 68 height 11
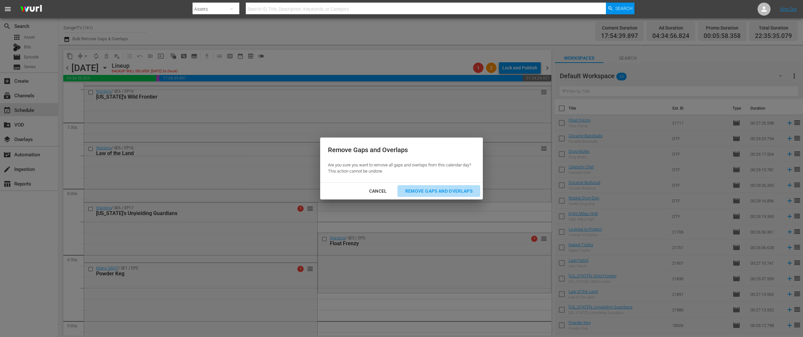
click at [458, 192] on div "Remove Gaps and Overlaps" at bounding box center [439, 191] width 78 height 8
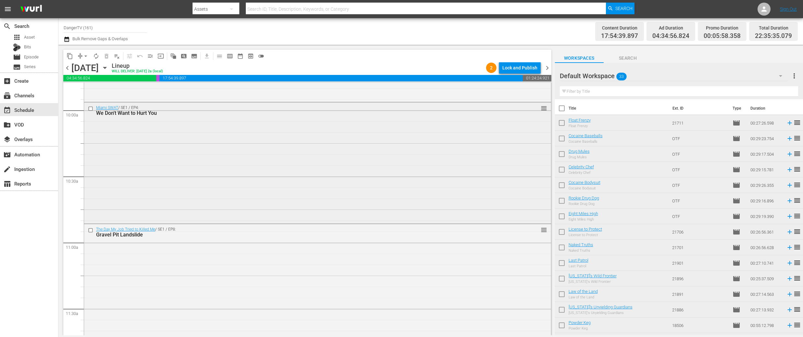
scroll to position [1278, 0]
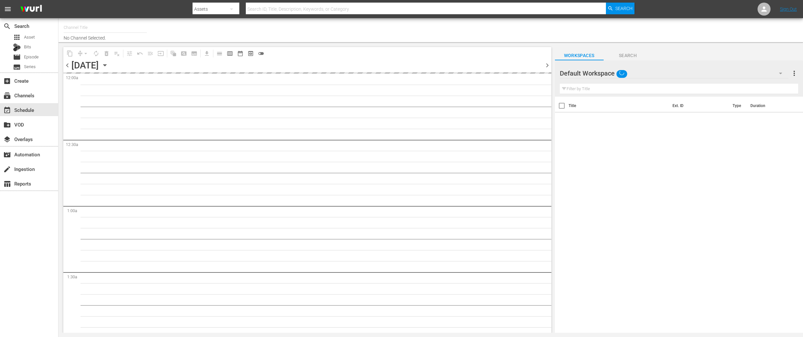
type input "DangerTV (161)"
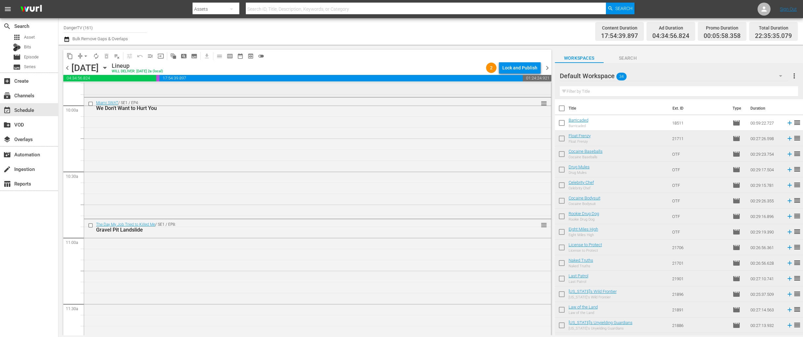
scroll to position [1306, 0]
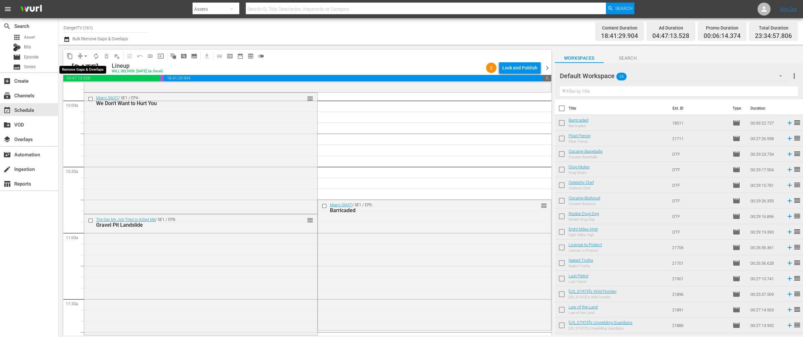
click at [86, 56] on span "arrow_drop_down" at bounding box center [85, 56] width 6 height 6
click at [89, 90] on li "Align to End of Previous Day" at bounding box center [86, 90] width 68 height 11
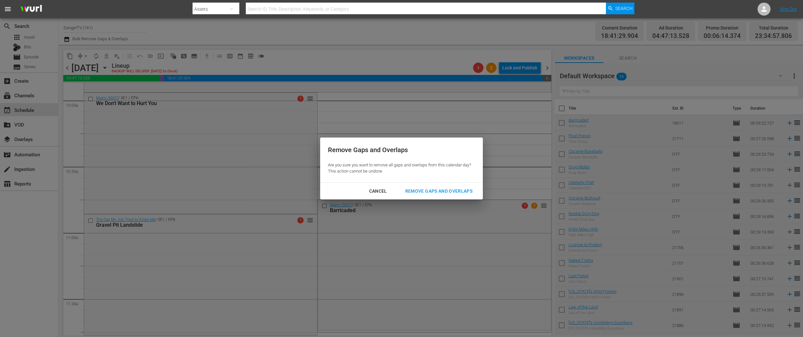
click at [416, 193] on div "Remove Gaps and Overlaps" at bounding box center [439, 191] width 78 height 8
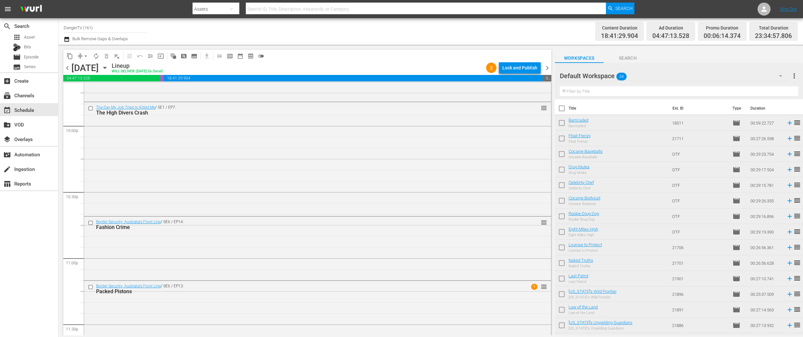
scroll to position [2925, 0]
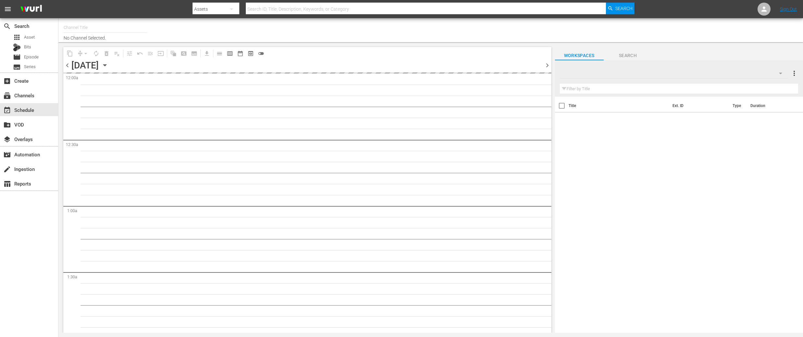
type input "DangerTV (161)"
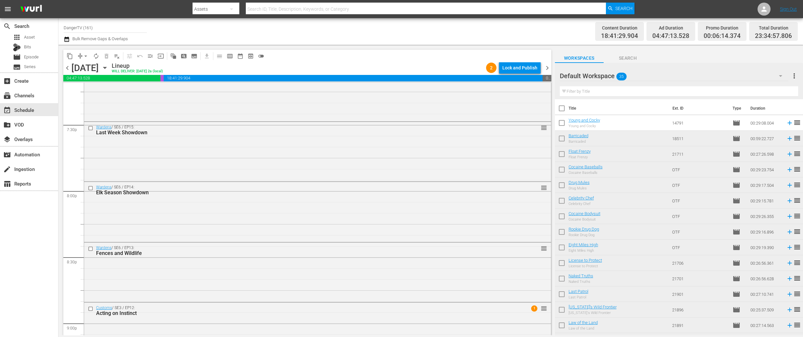
scroll to position [2925, 0]
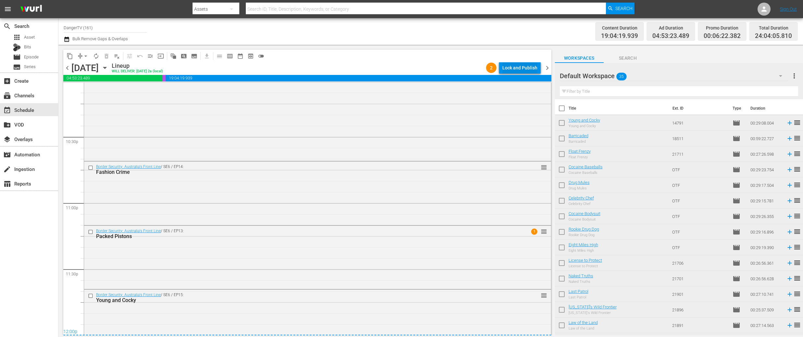
click at [510, 66] on div "Lock and Publish" at bounding box center [519, 68] width 35 height 12
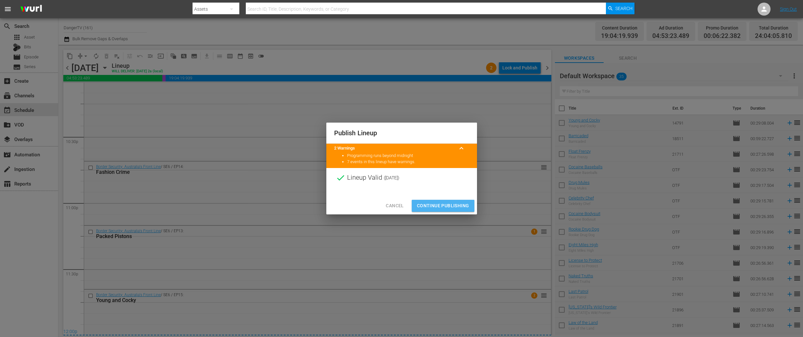
click at [454, 206] on span "Continue Publishing" at bounding box center [443, 206] width 52 height 8
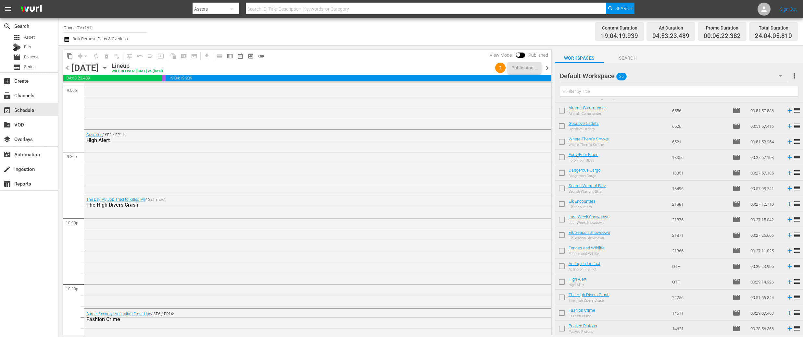
scroll to position [2733, 0]
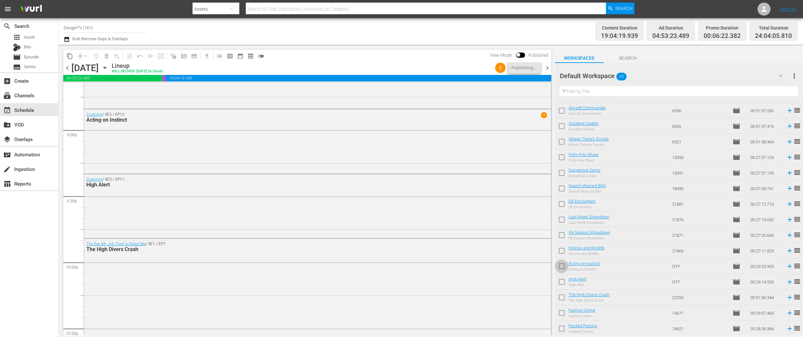
click at [561, 265] on input "checkbox" at bounding box center [562, 268] width 14 height 14
checkbox input "true"
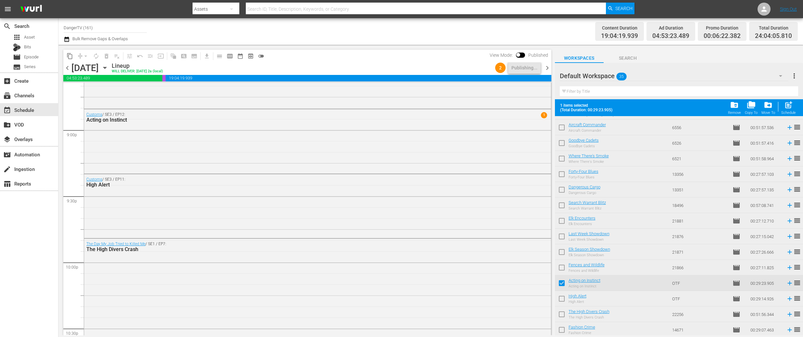
scroll to position [341, 0]
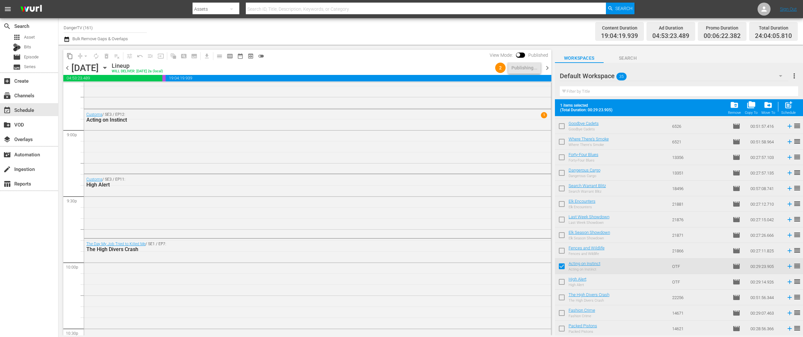
click at [563, 282] on input "checkbox" at bounding box center [562, 284] width 14 height 14
checkbox input "true"
click at [563, 296] on input "checkbox" at bounding box center [562, 299] width 14 height 14
checkbox input "true"
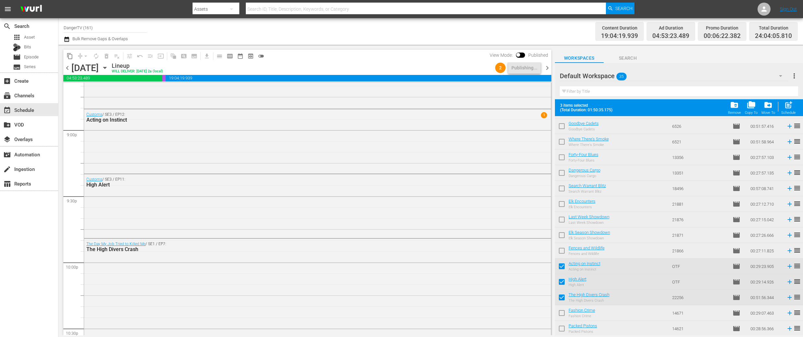
click at [561, 310] on input "checkbox" at bounding box center [562, 315] width 14 height 14
checkbox input "true"
click at [561, 327] on input "checkbox" at bounding box center [562, 330] width 14 height 14
checkbox input "true"
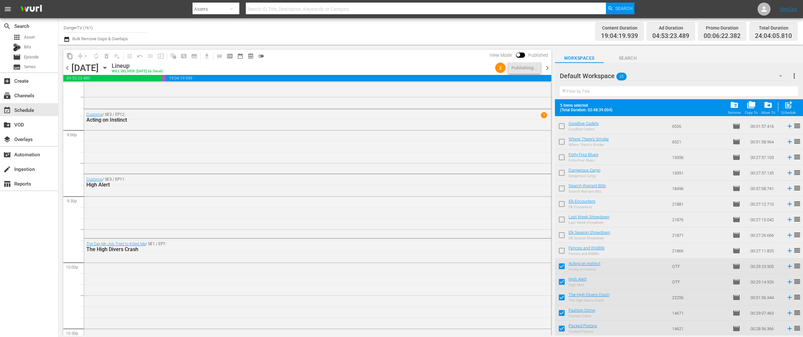
click at [545, 69] on span "chevron_right" at bounding box center [547, 68] width 8 height 8
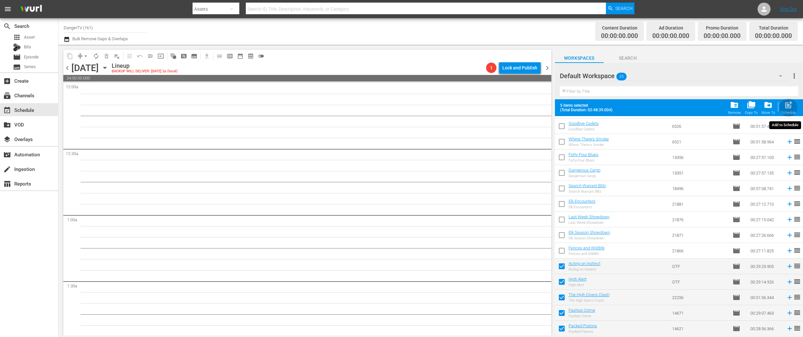
click at [790, 107] on span "post_add" at bounding box center [788, 105] width 9 height 9
checkbox input "false"
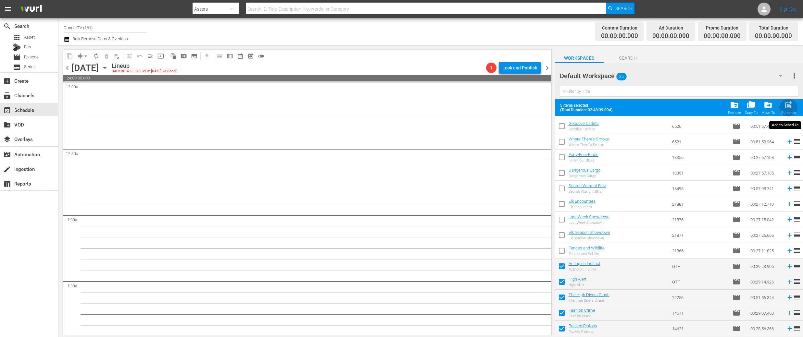
checkbox input "false"
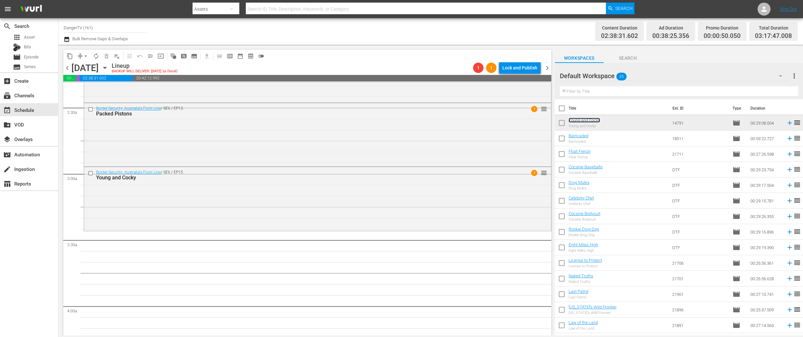
scroll to position [295, 0]
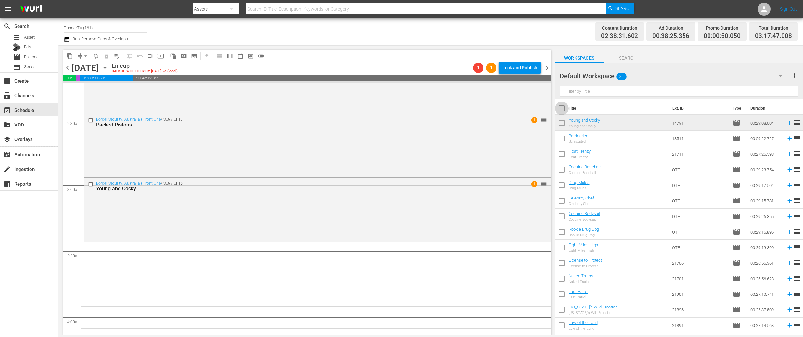
click at [561, 108] on input "checkbox" at bounding box center [562, 110] width 14 height 14
checkbox input "true"
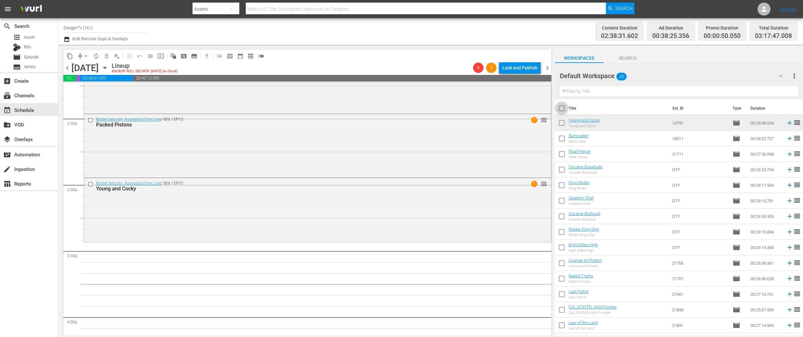
checkbox input "true"
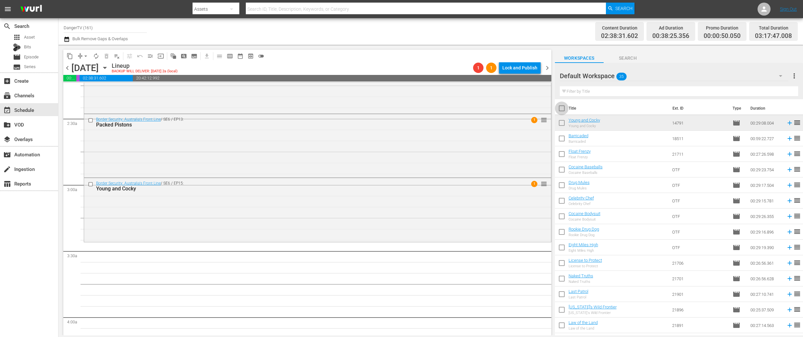
checkbox input "true"
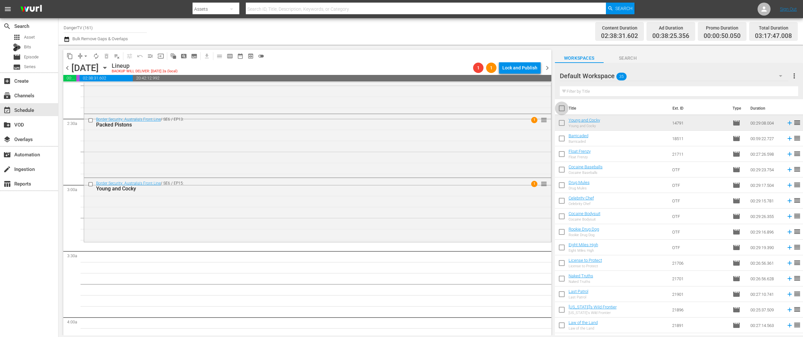
checkbox input "true"
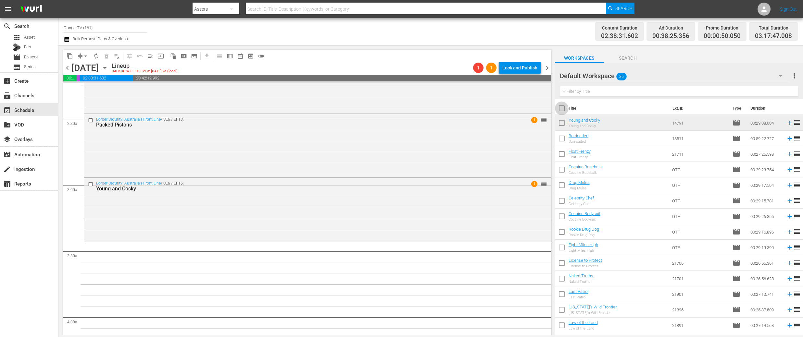
checkbox input "true"
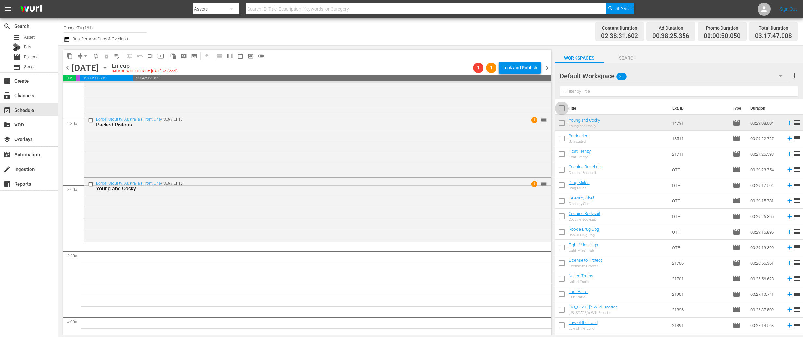
checkbox input "true"
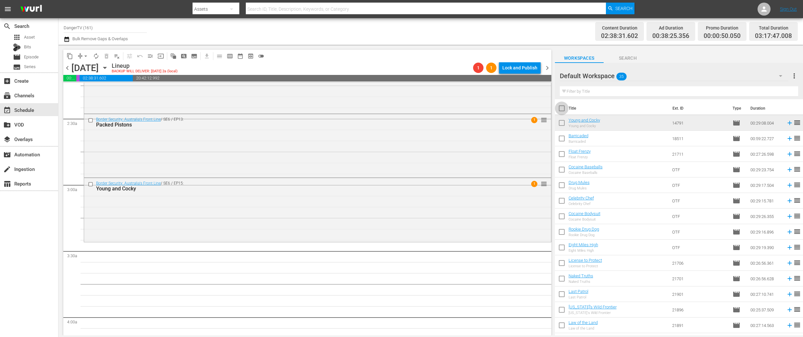
checkbox input "true"
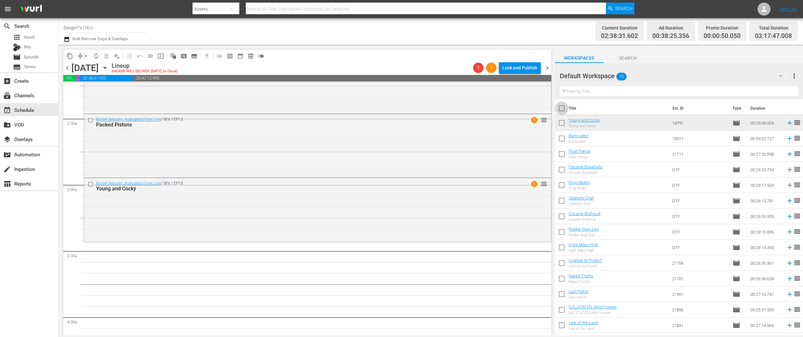
checkbox input "true"
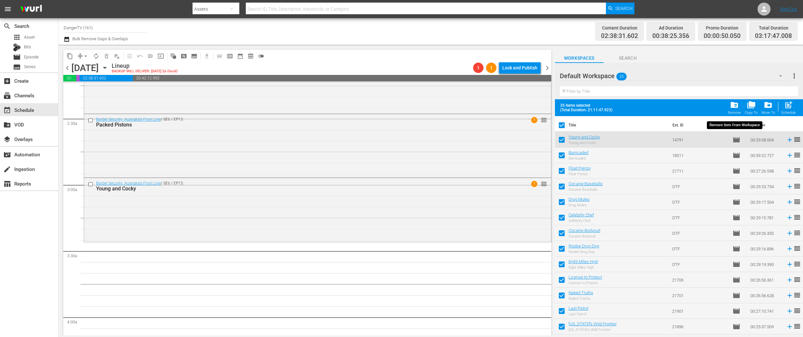
click at [734, 103] on span "folder_delete" at bounding box center [734, 105] width 9 height 9
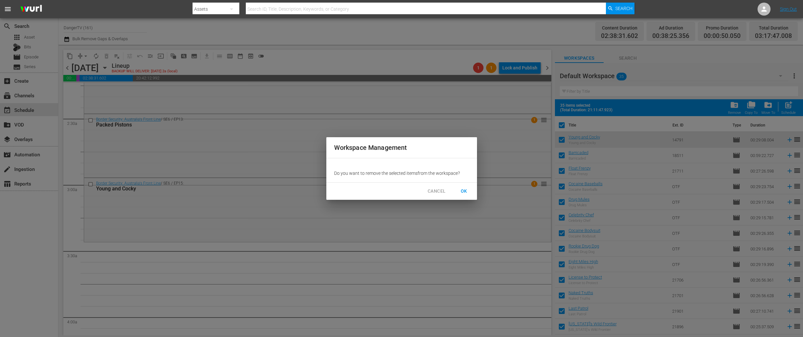
click at [462, 190] on span "OK" at bounding box center [464, 191] width 10 height 8
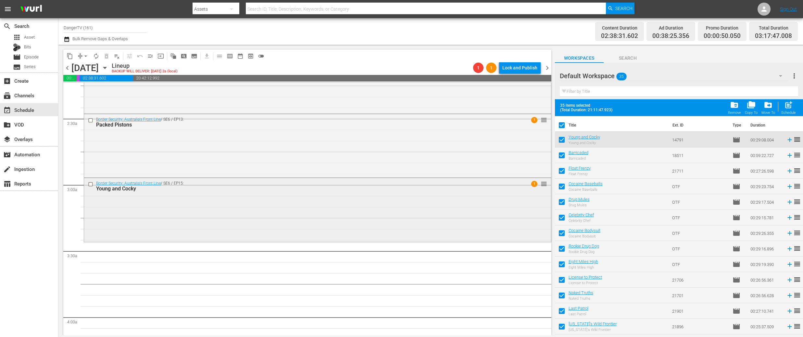
checkbox input "false"
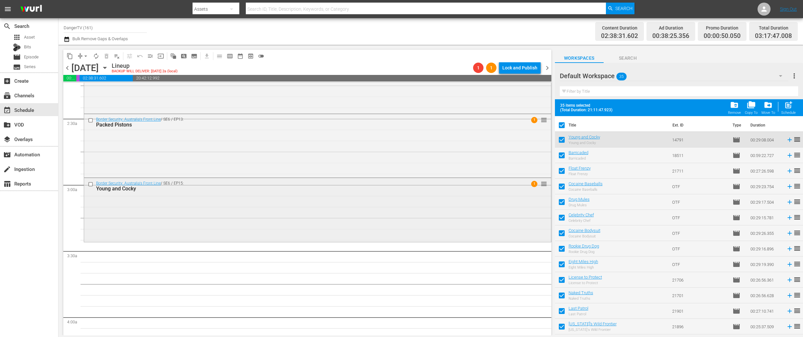
checkbox input "false"
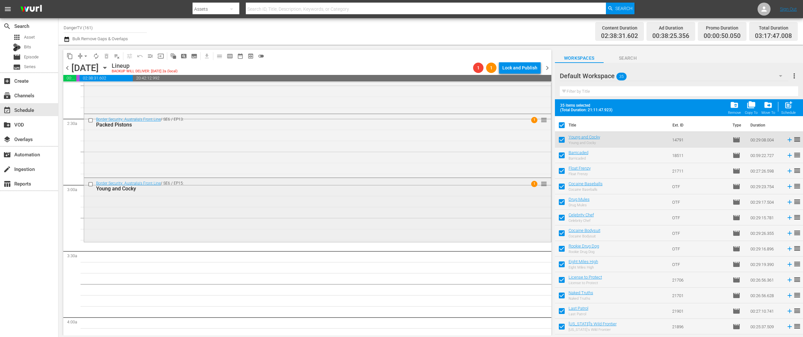
checkbox input "false"
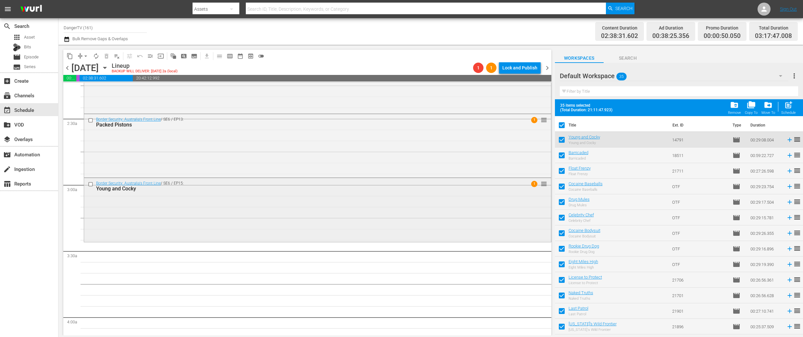
checkbox input "false"
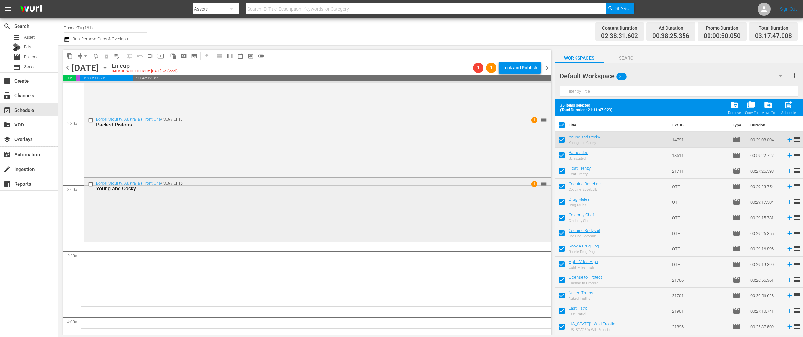
checkbox input "false"
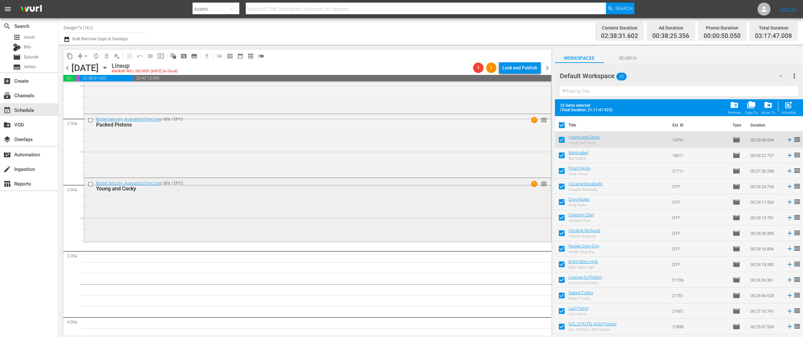
checkbox input "false"
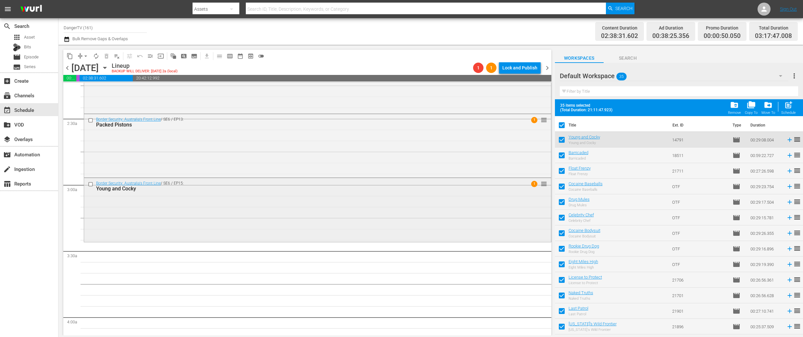
checkbox input "false"
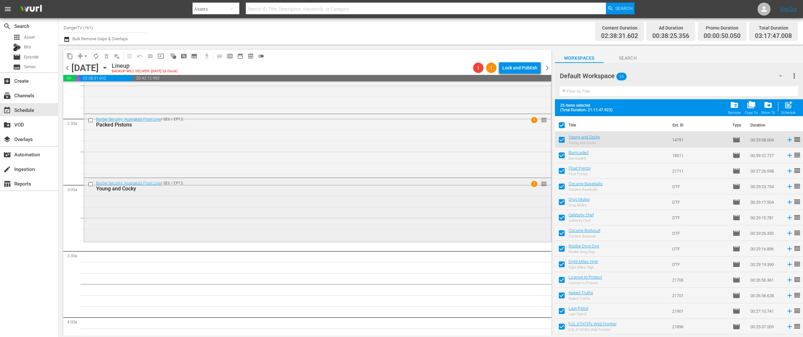
checkbox input "false"
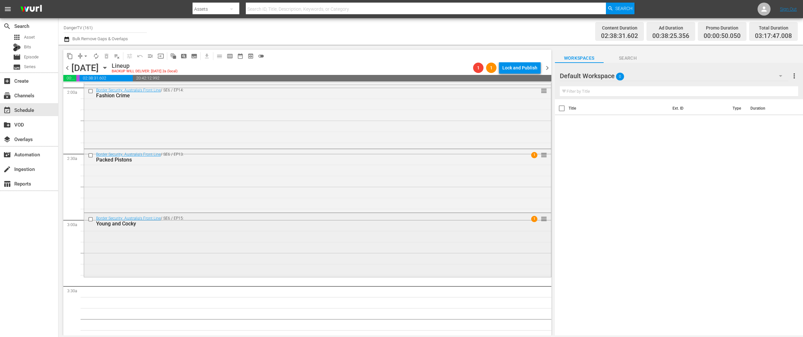
scroll to position [312, 0]
